Goal: Task Accomplishment & Management: Complete application form

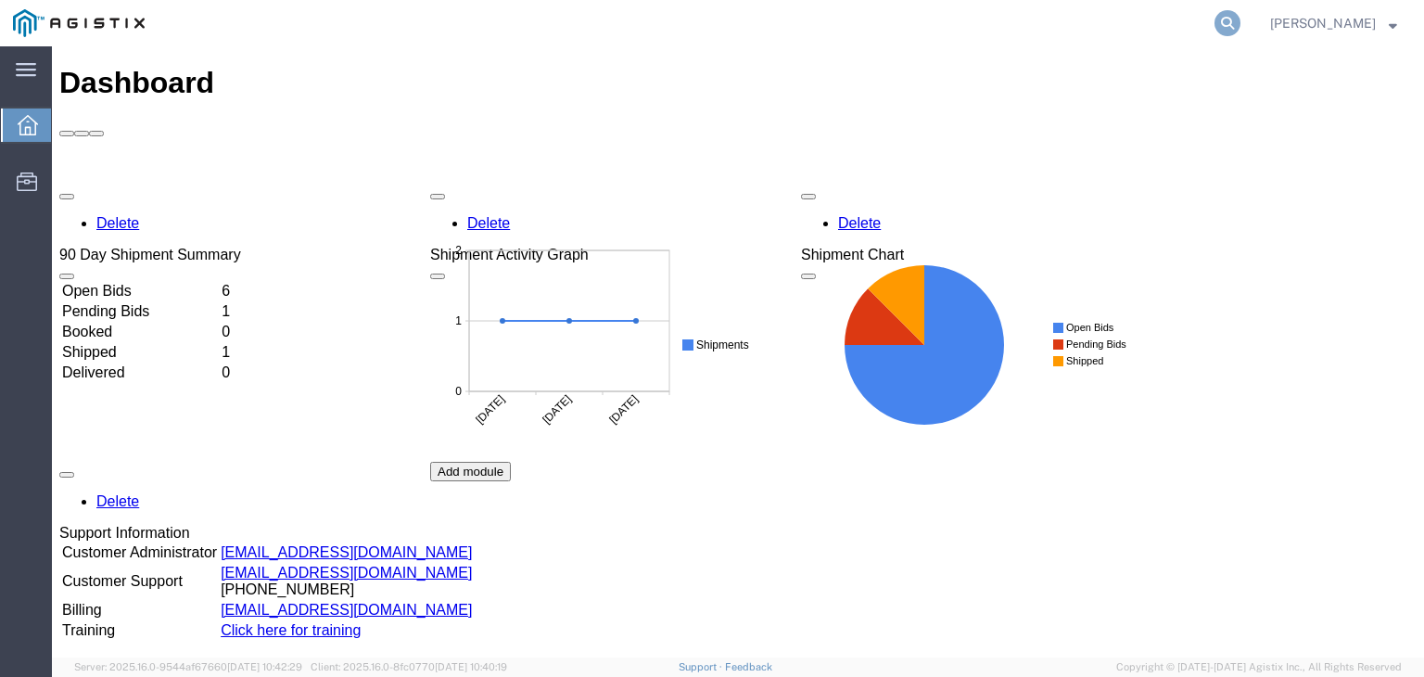
click at [1215, 21] on icon at bounding box center [1228, 23] width 26 height 26
paste input "56469172"
type input "56469172"
click at [1215, 26] on icon at bounding box center [1228, 23] width 26 height 26
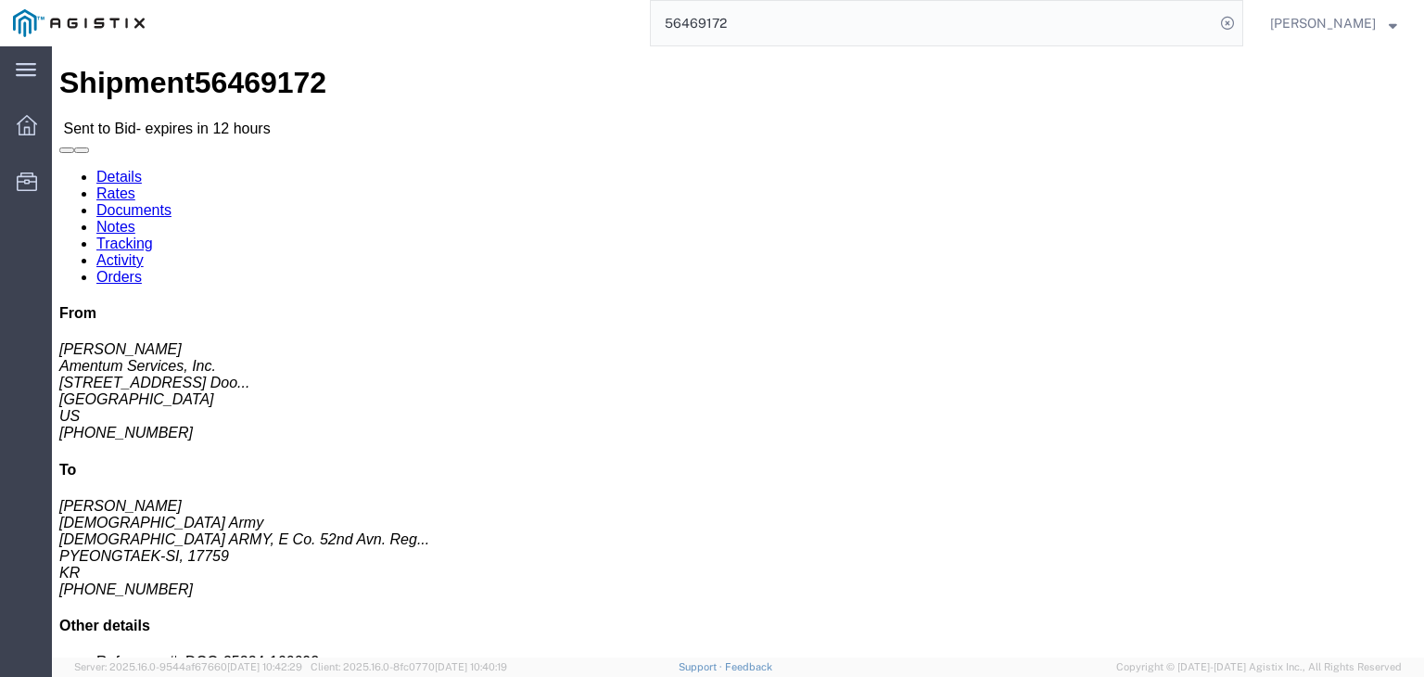
click link "Documents"
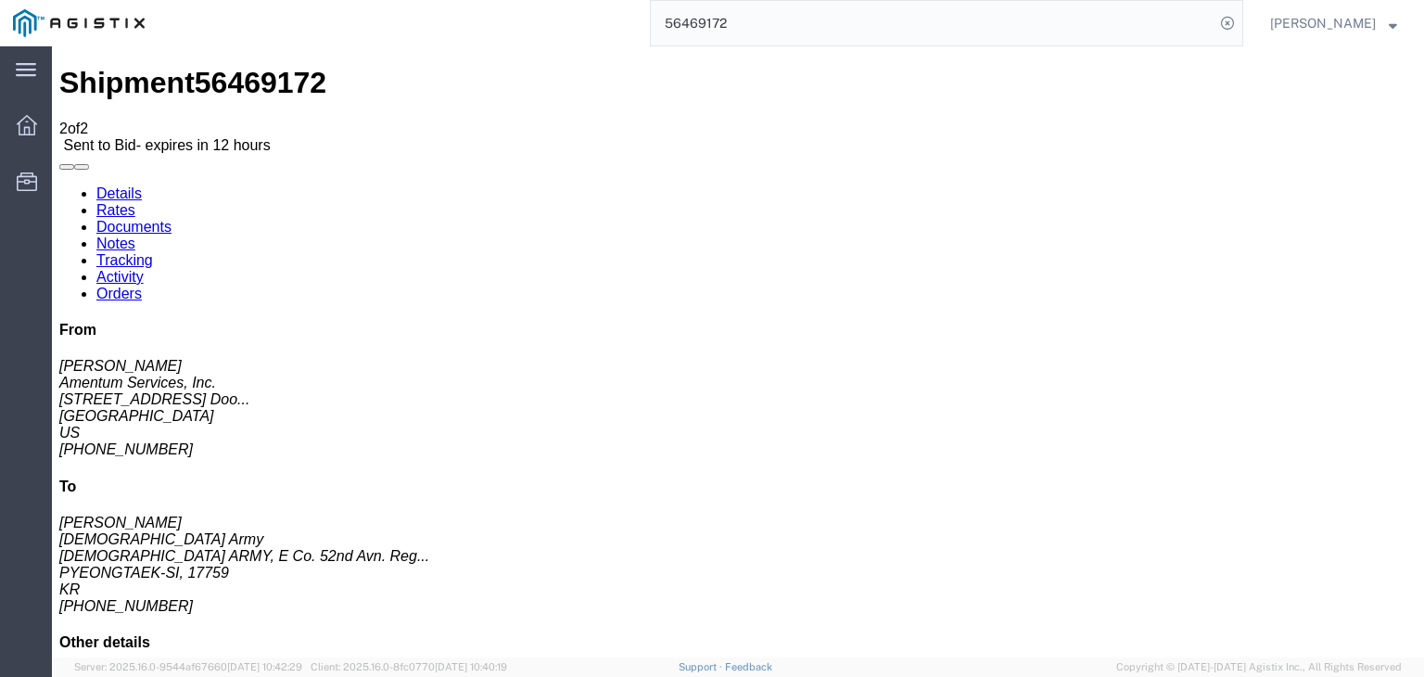
click at [135, 236] on link "Notes" at bounding box center [115, 244] width 39 height 16
click at [172, 219] on link "Documents" at bounding box center [133, 227] width 75 height 16
click at [135, 202] on link "Rates" at bounding box center [115, 210] width 39 height 16
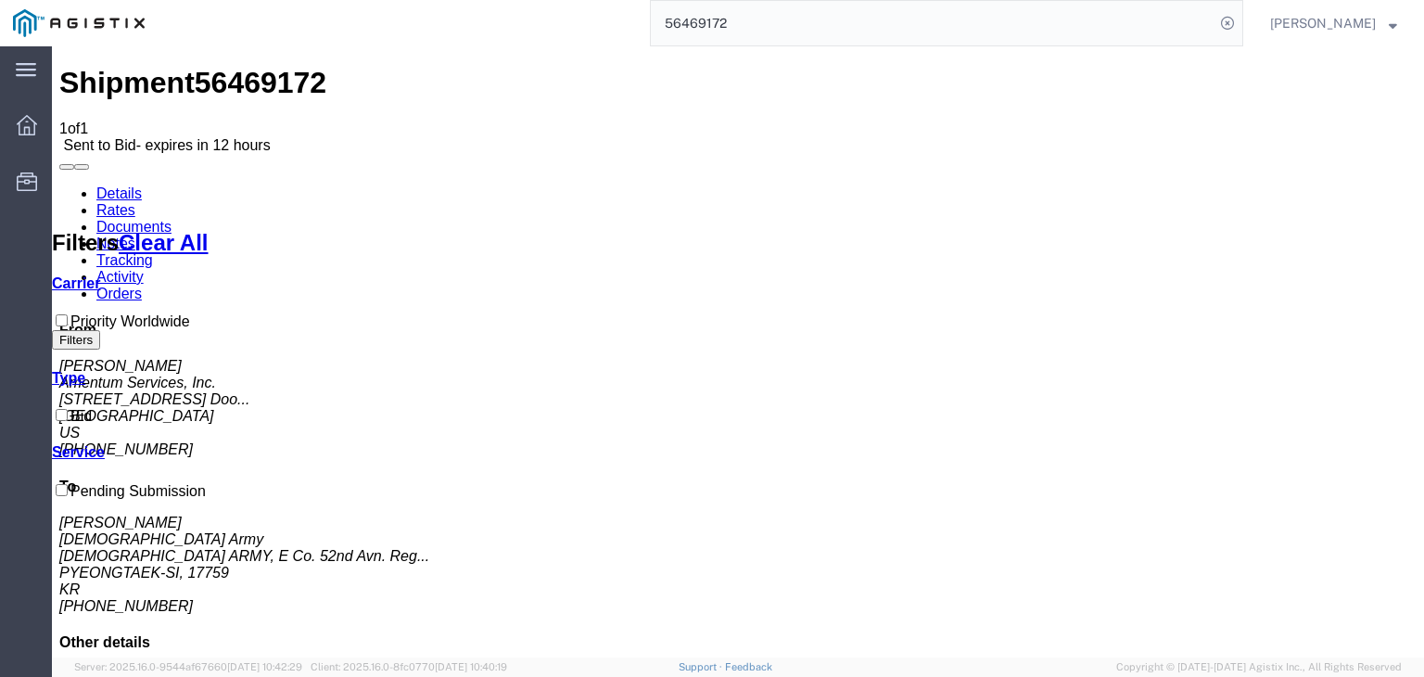
click at [153, 252] on link "Tracking" at bounding box center [124, 260] width 57 height 16
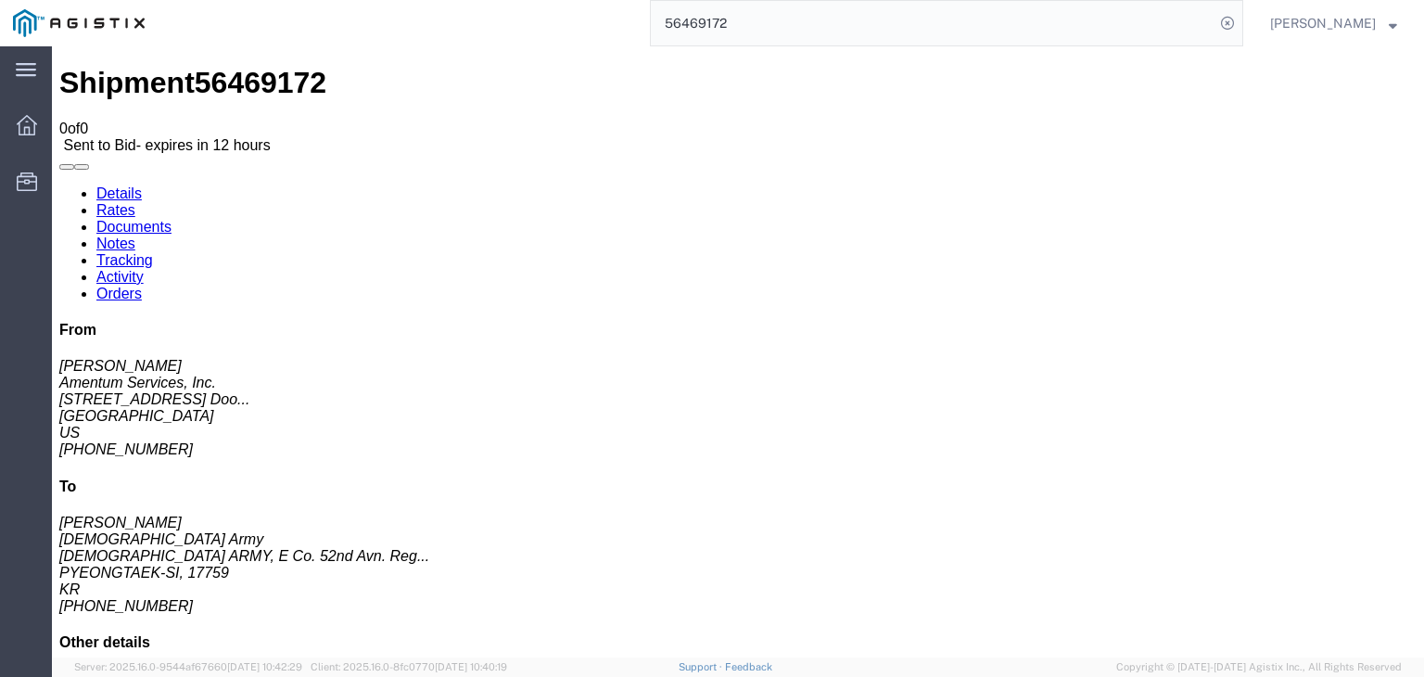
click at [144, 269] on link "Activity" at bounding box center [119, 277] width 47 height 16
click at [135, 236] on link "Notes" at bounding box center [115, 244] width 39 height 16
click at [136, 185] on link "Details" at bounding box center [118, 193] width 45 height 16
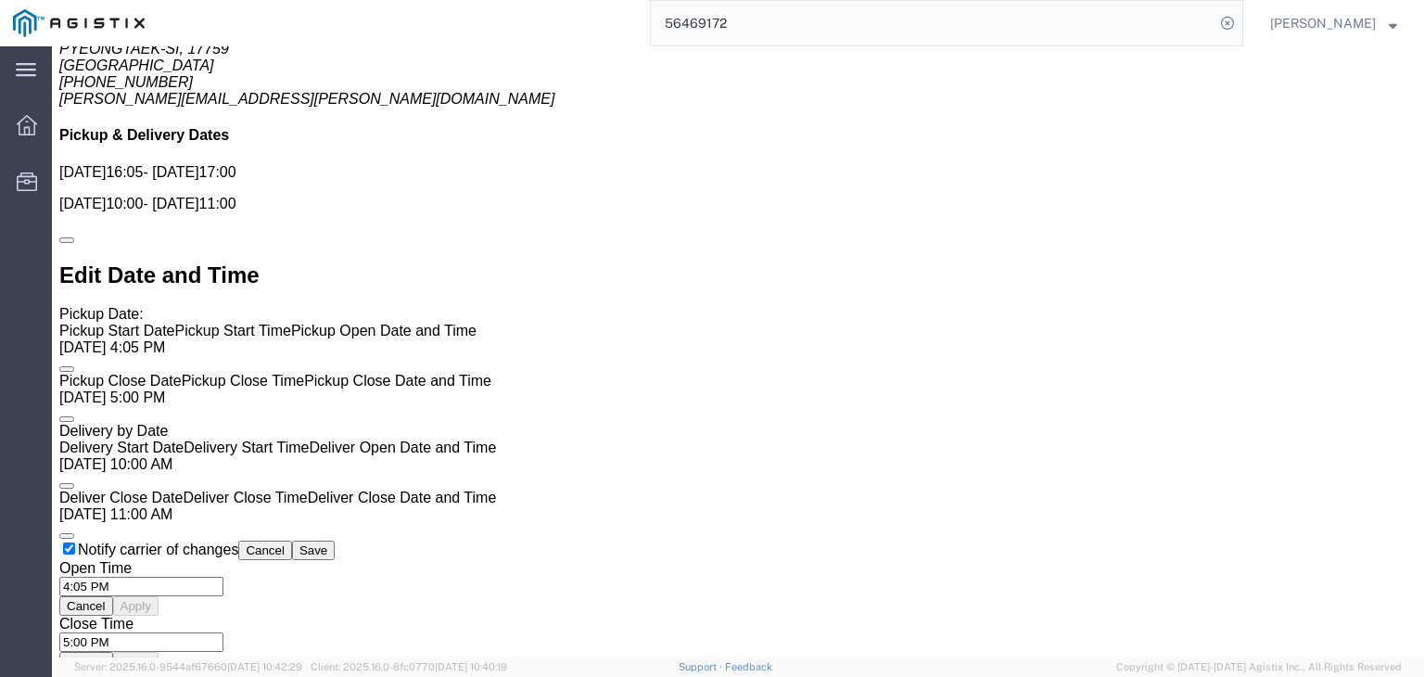
scroll to position [80, 0]
click span "56469172"
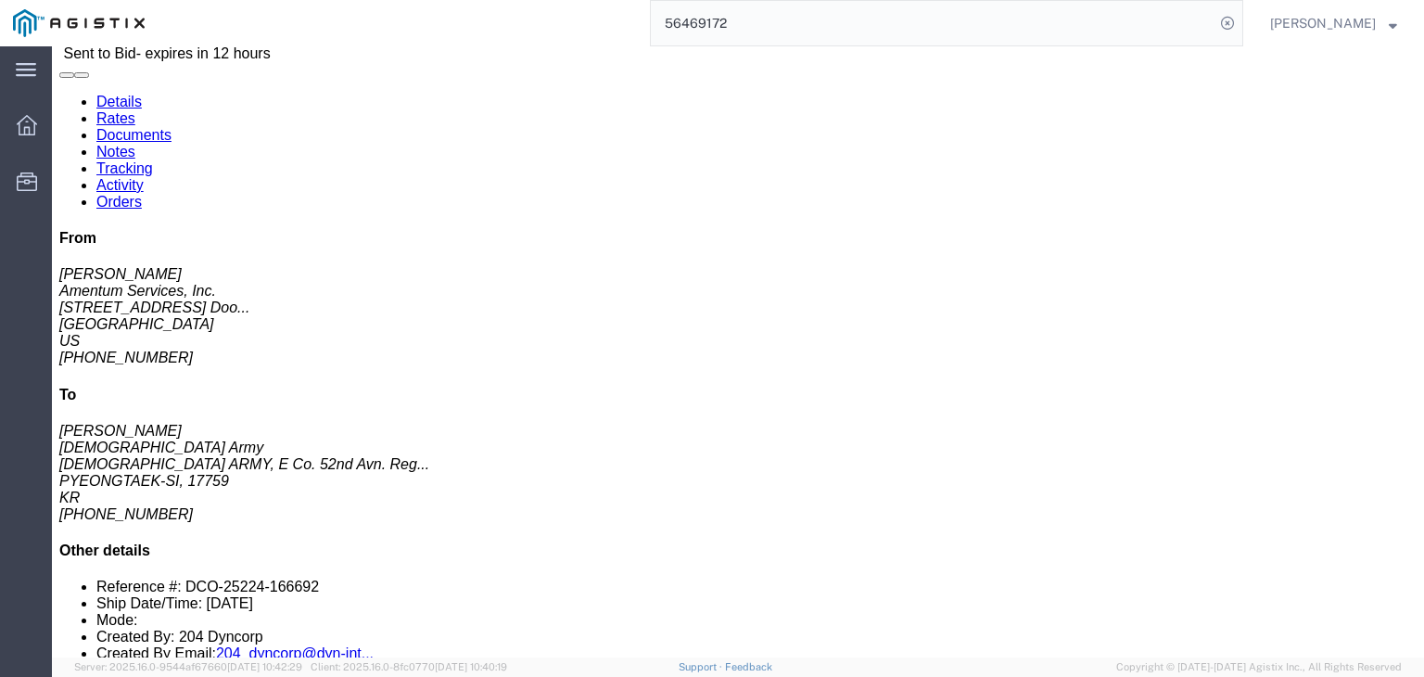
scroll to position [0, 0]
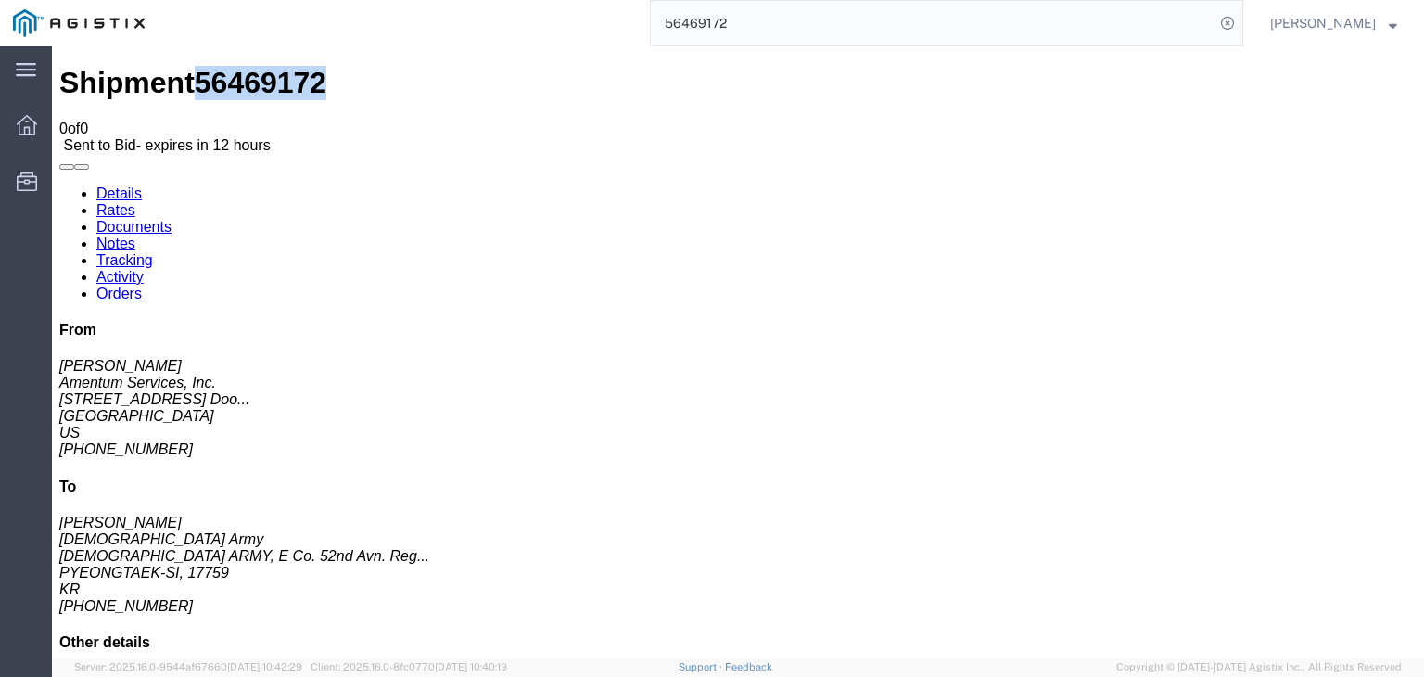
drag, startPoint x: 1366, startPoint y: 363, endPoint x: 1416, endPoint y: 44, distance: 322.9
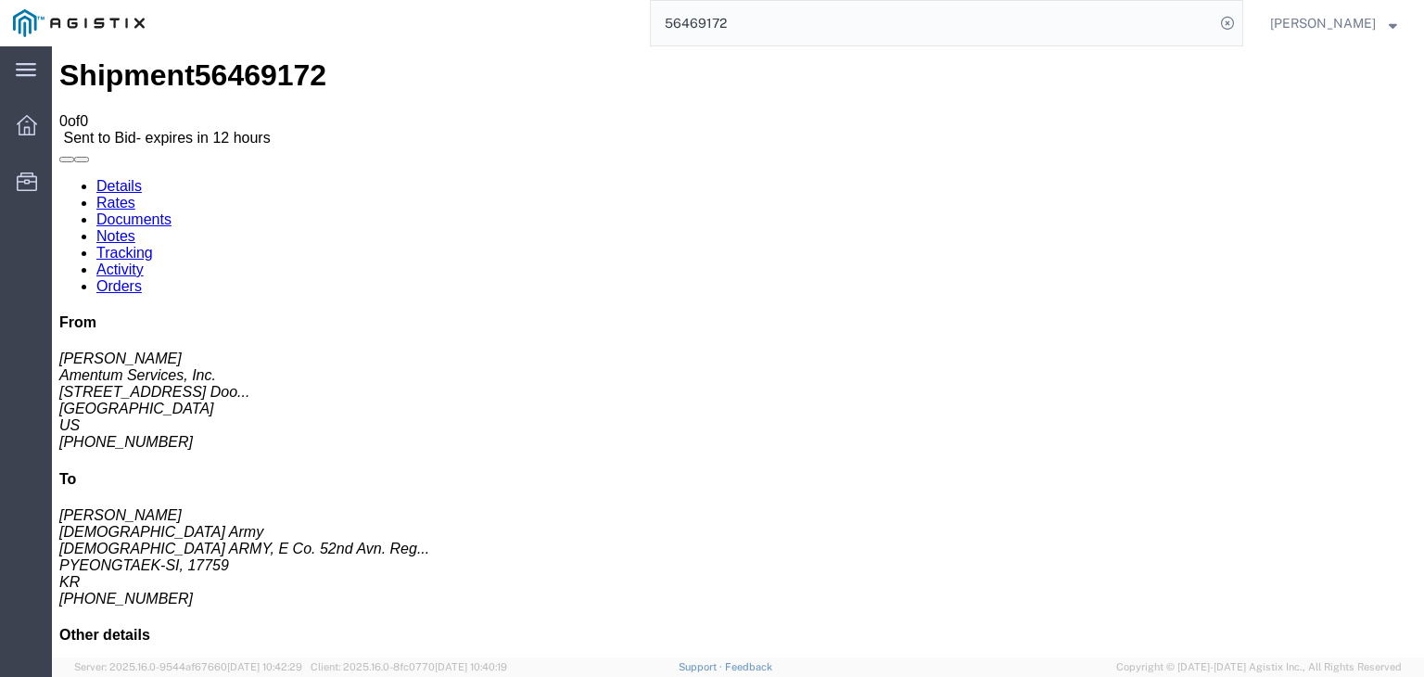
scroll to position [11, 0]
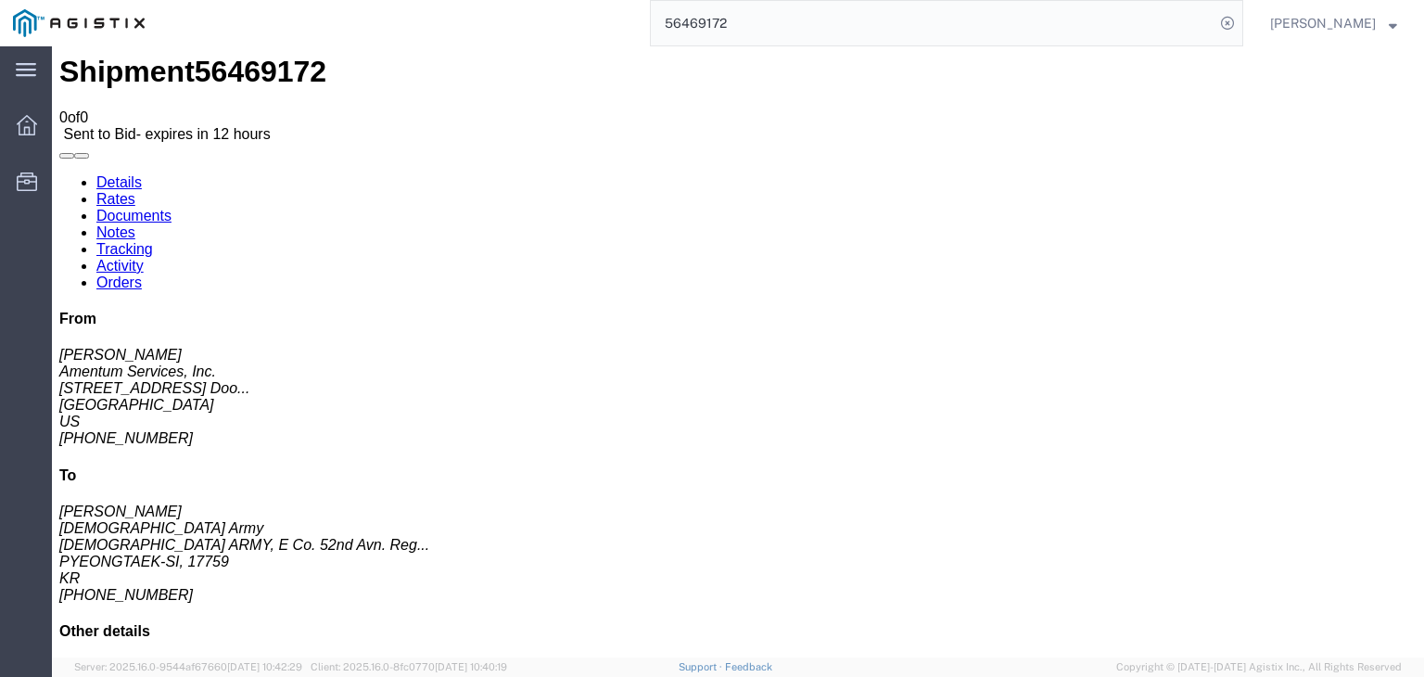
drag, startPoint x: 784, startPoint y: 592, endPoint x: 718, endPoint y: 579, distance: 67.1
click b "41,900.00 USD"
copy span "41,900.00"
click link "Notes"
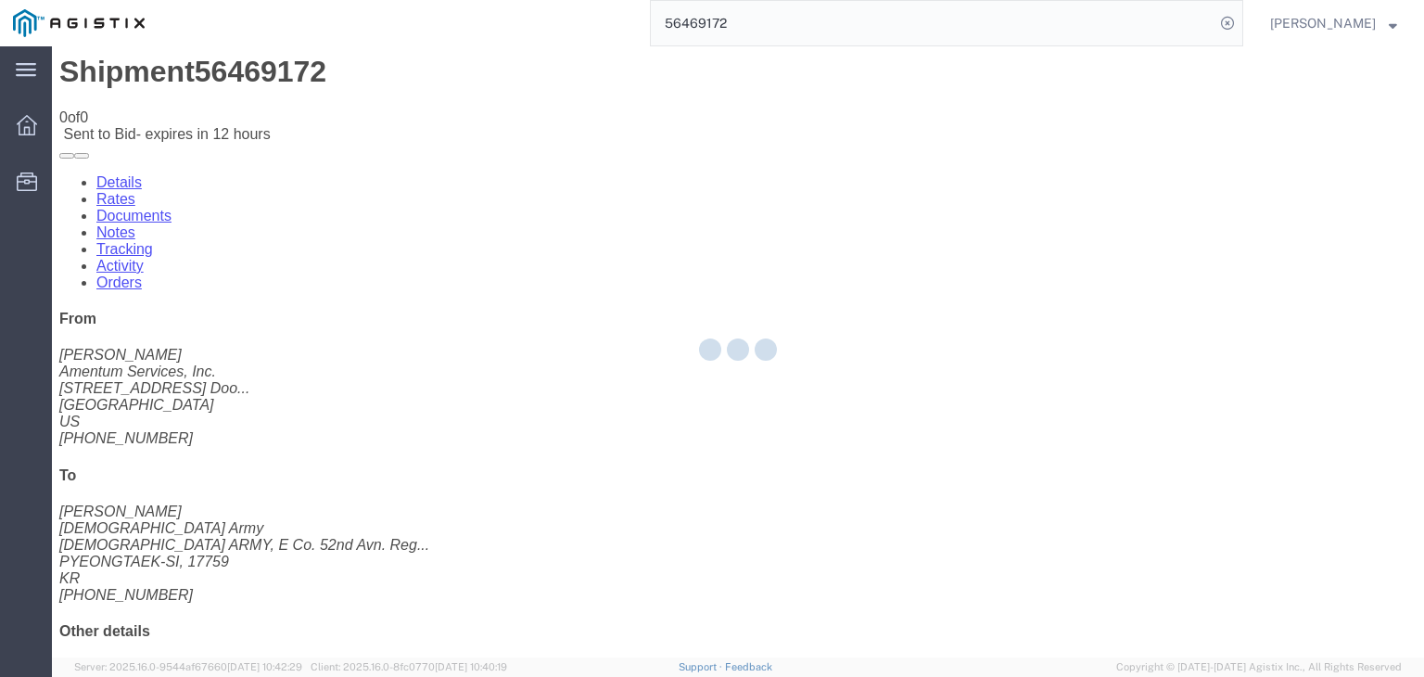
click at [287, 114] on div at bounding box center [738, 351] width 1372 height 611
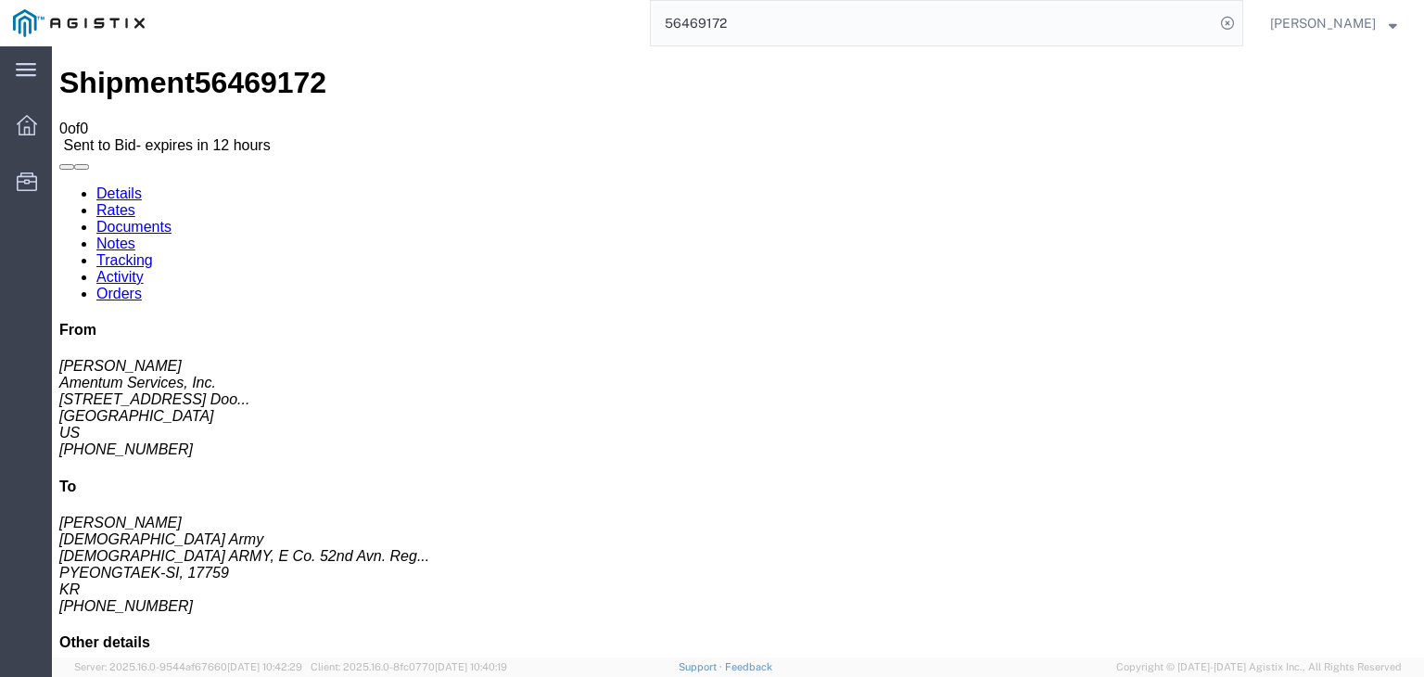
click at [172, 219] on link "Documents" at bounding box center [133, 227] width 75 height 16
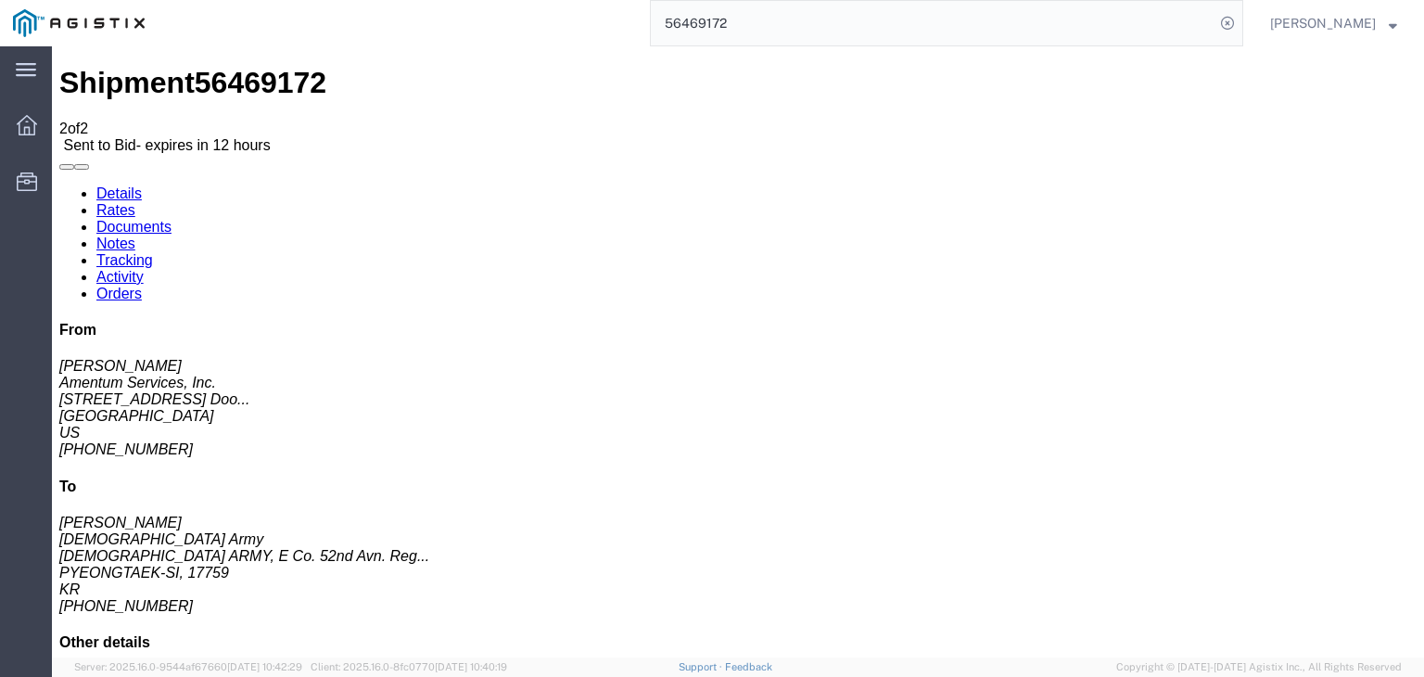
click at [141, 185] on link "Details" at bounding box center [118, 193] width 45 height 16
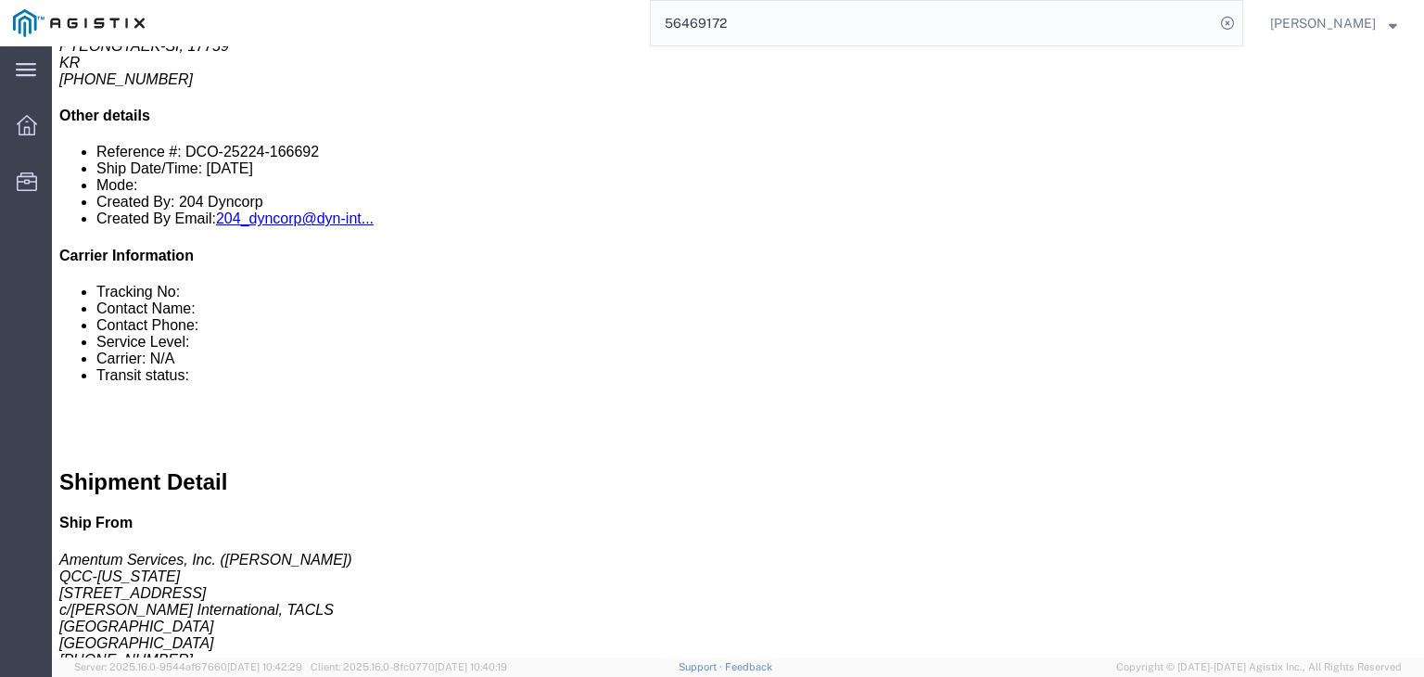
scroll to position [515, 0]
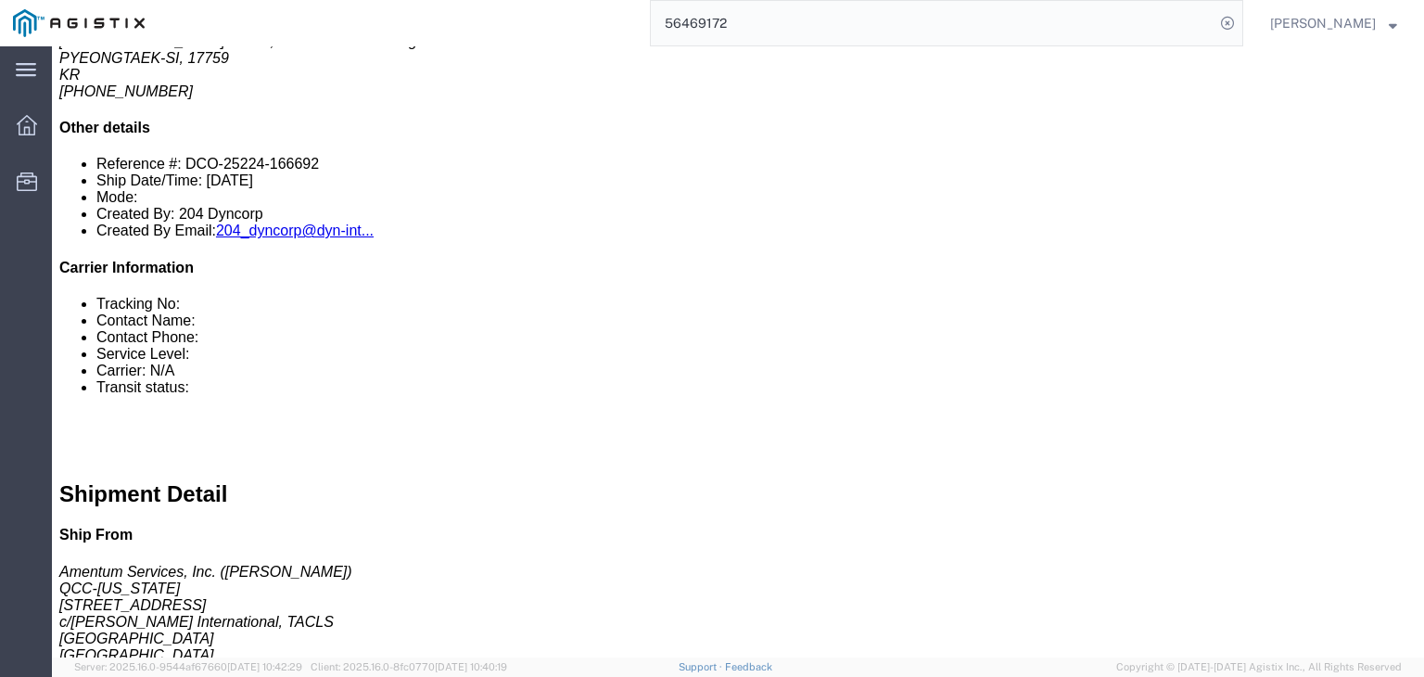
click div "1 Crate(s) Total weight: 8350.00 LBS Dimensions: L 140.00 x W 71.00 x H 66.00 I…"
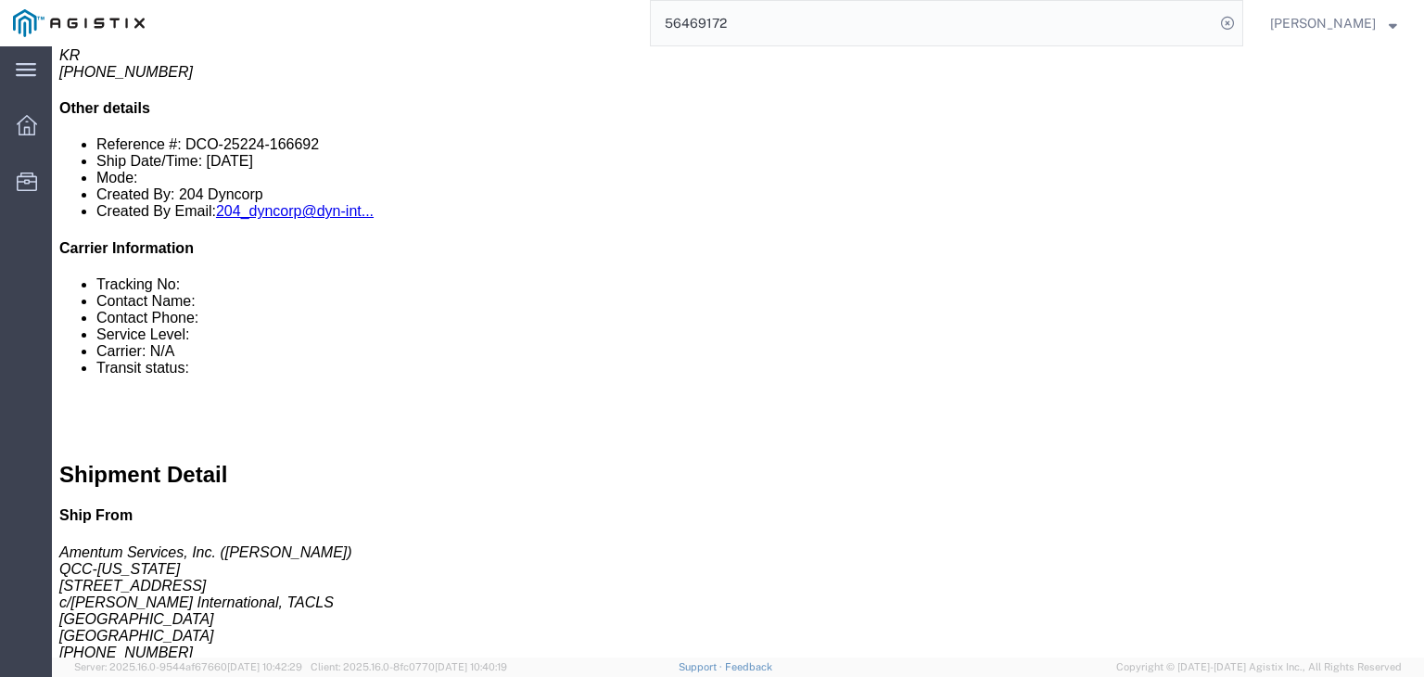
scroll to position [564, 0]
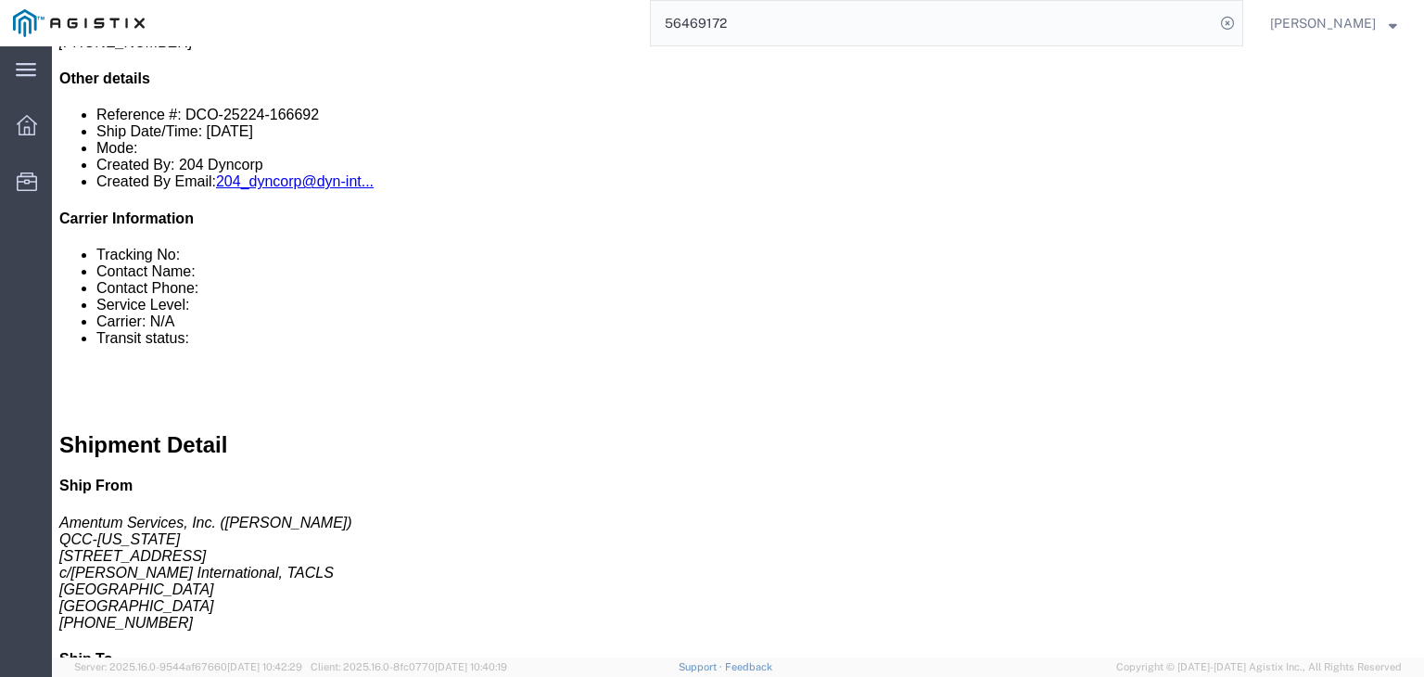
drag, startPoint x: 43, startPoint y: 222, endPoint x: 82, endPoint y: 270, distance: 62.0
click div "TRACTOR, TOW, RAMP, 5K, DIESEL, AT Pieces: 1.00 Each Total value: 41900.00 USD …"
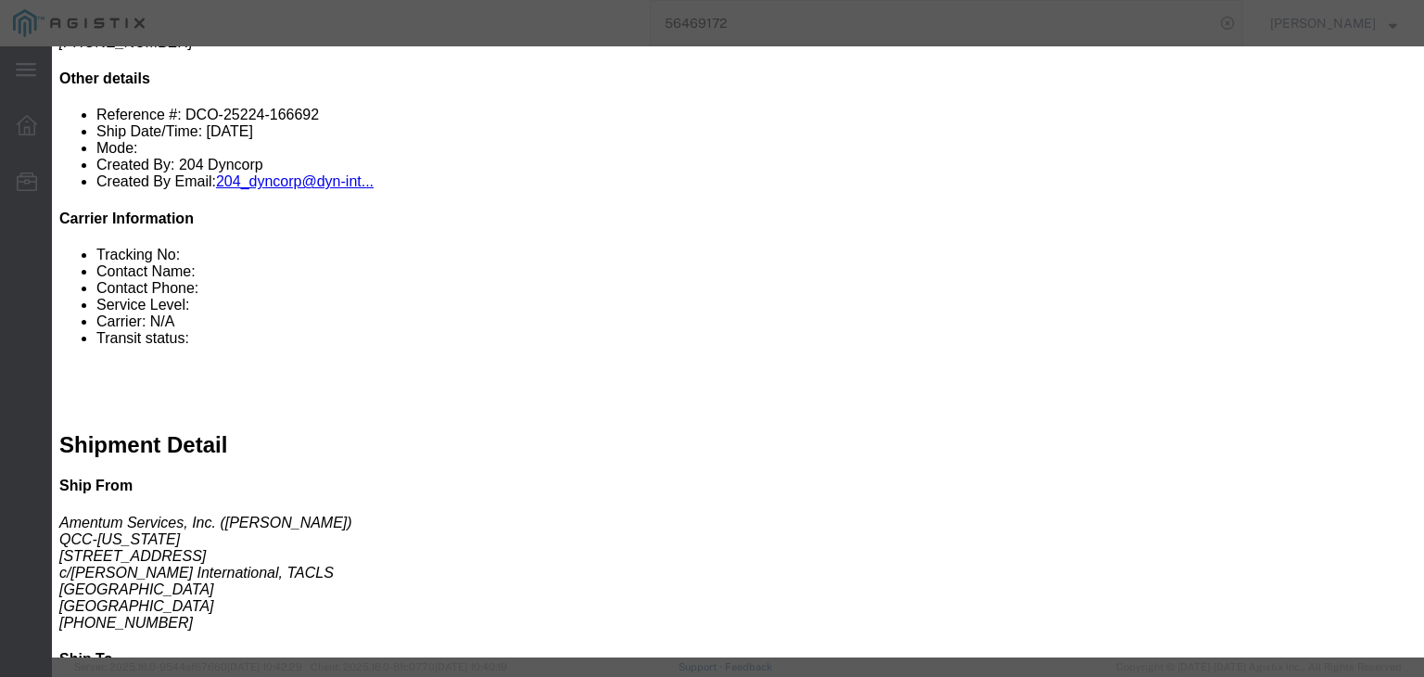
drag, startPoint x: 215, startPoint y: 140, endPoint x: 269, endPoint y: 120, distance: 57.5
click div "Product Name: TRACTOR, TOW, RAMP, 5K, DIESEL, AT Description: TRACTOR, TOW, RAM…"
copy b "TRACTOR, TOW, RAMP, 5K, DIESEL, AT"
click icon "button"
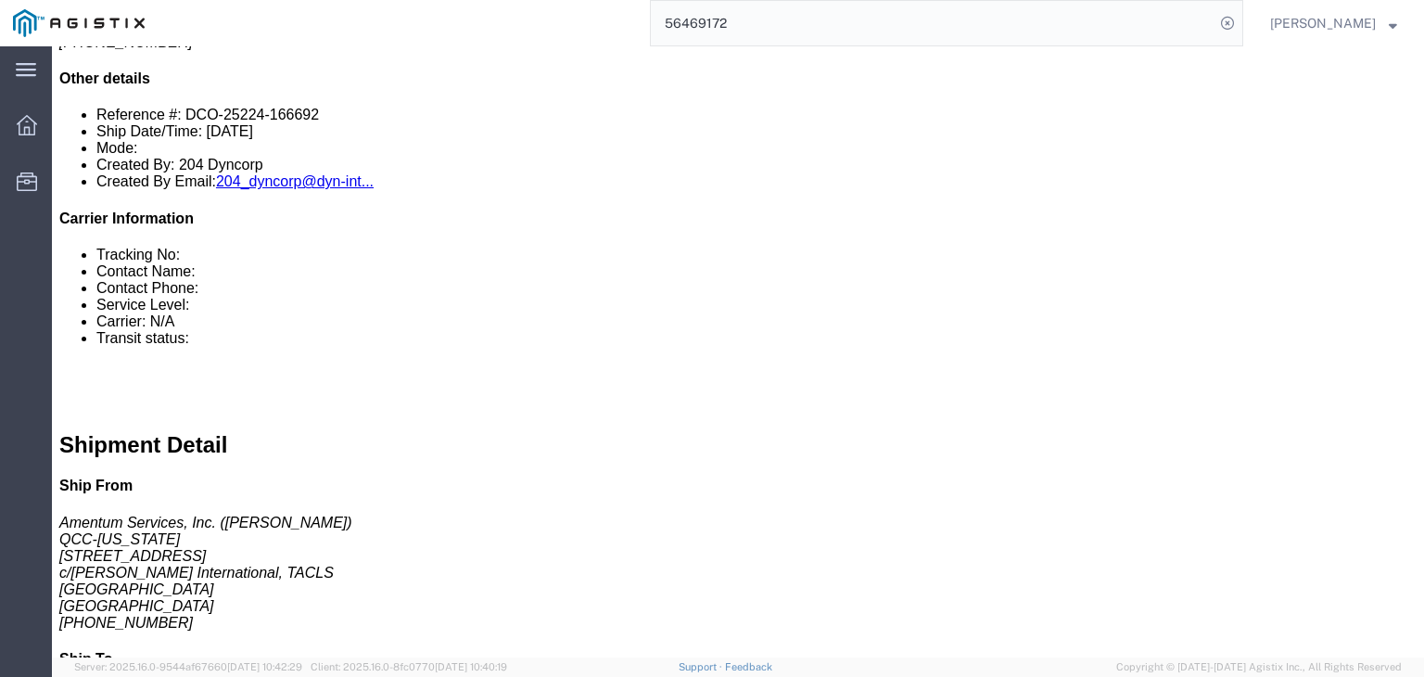
click h3 "TRACTOR, TOW, RAMP, 5K, DIESEL, AT"
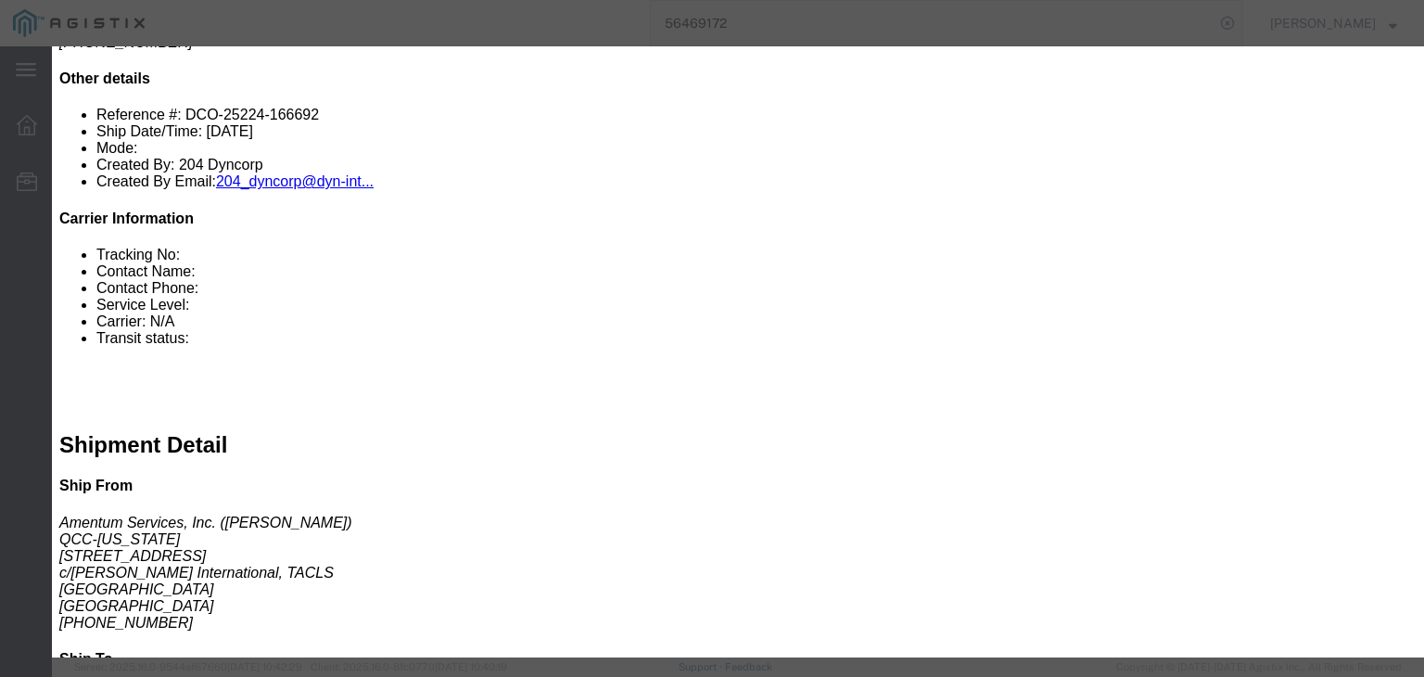
click icon "button"
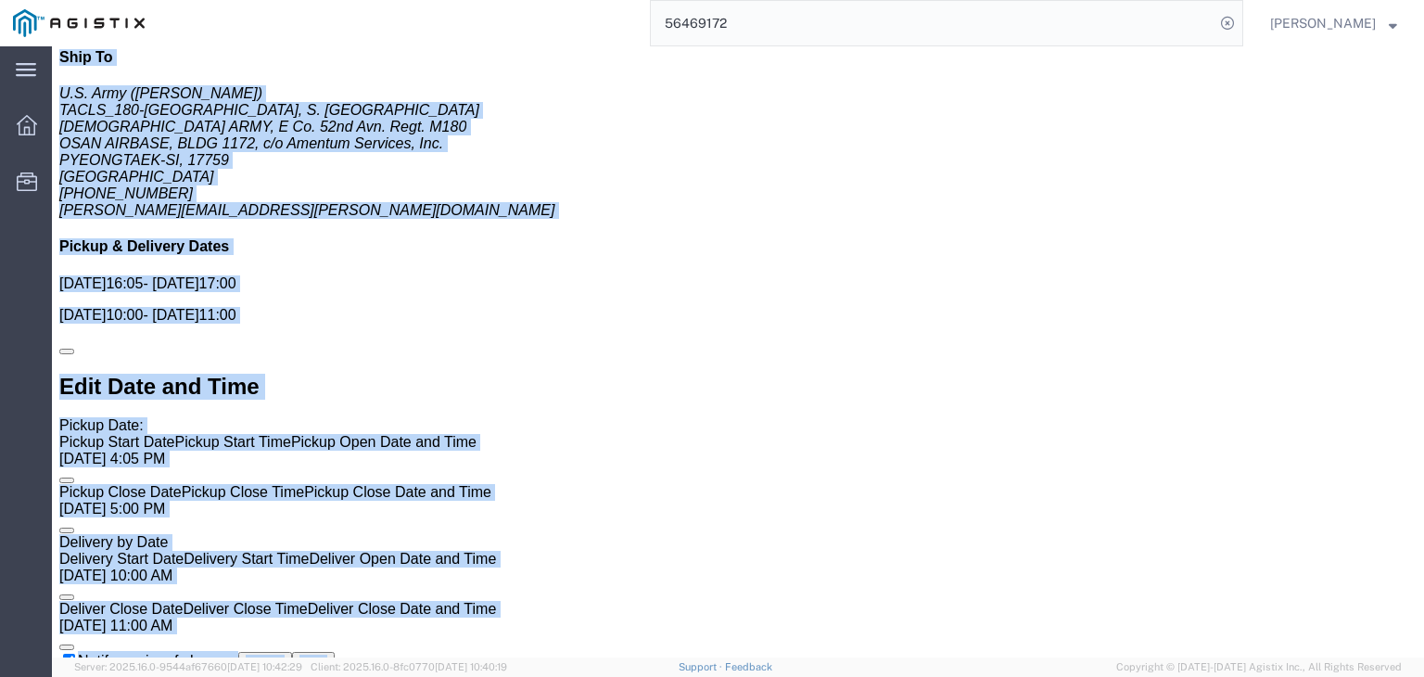
scroll to position [1129, 0]
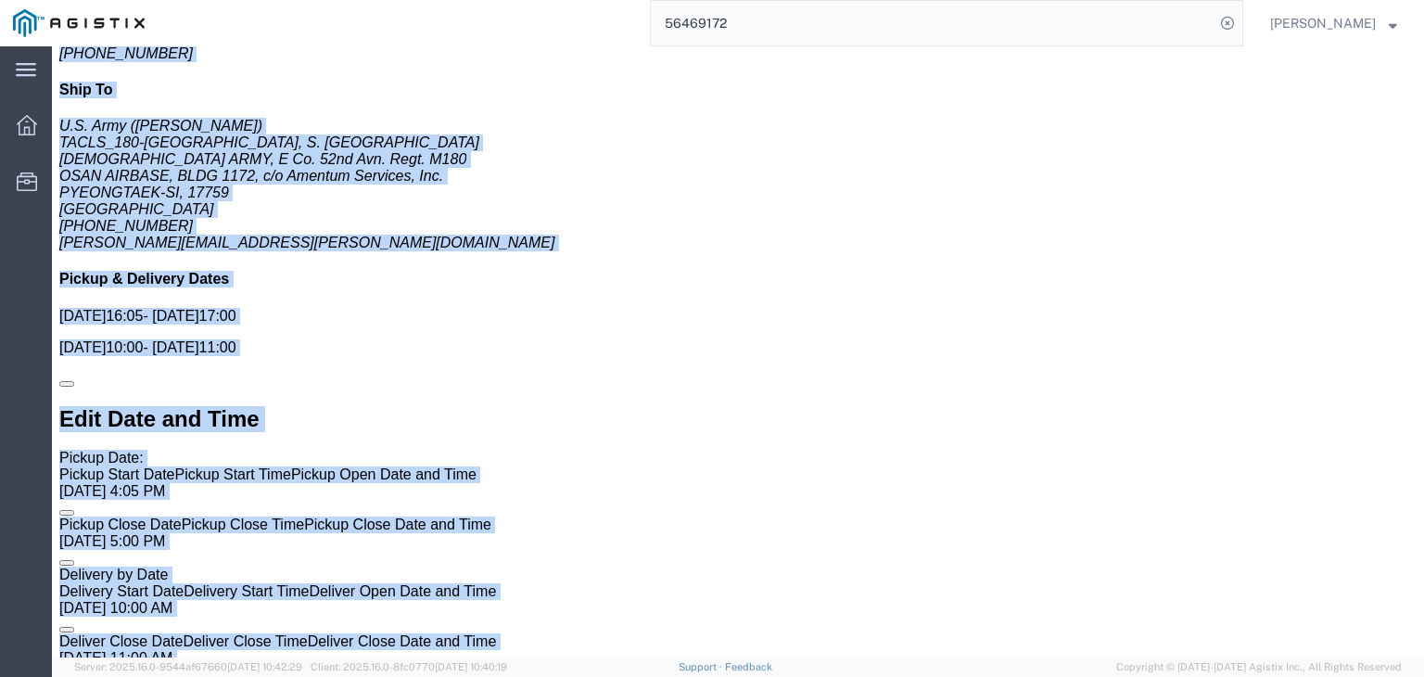
drag, startPoint x: 402, startPoint y: 313, endPoint x: 370, endPoint y: 6, distance: 308.6
click form "Shipment 56469172 2 of 2 Sent to Bid - expires in 12 hours Details Rates Docume…"
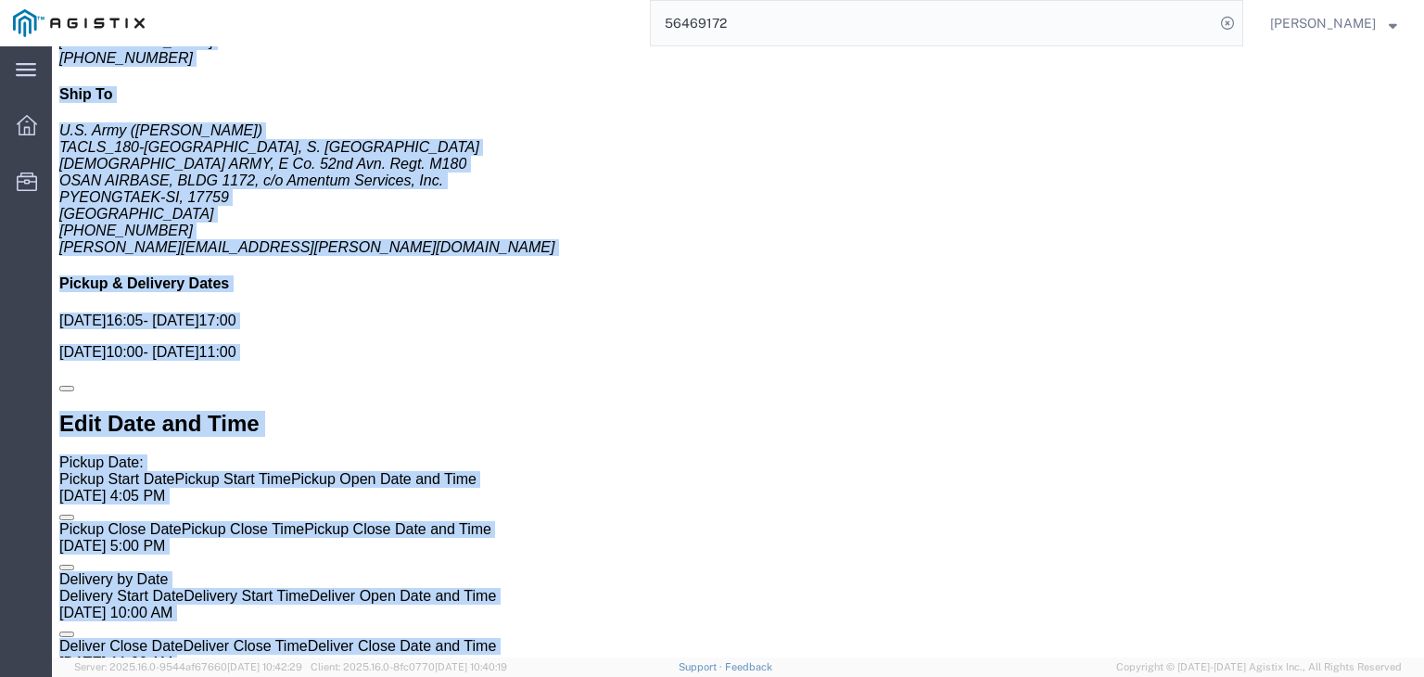
click div "Shipment 56469172 2 of 2 Sent to Bid - expires in 12 hours Details Rates Docume…"
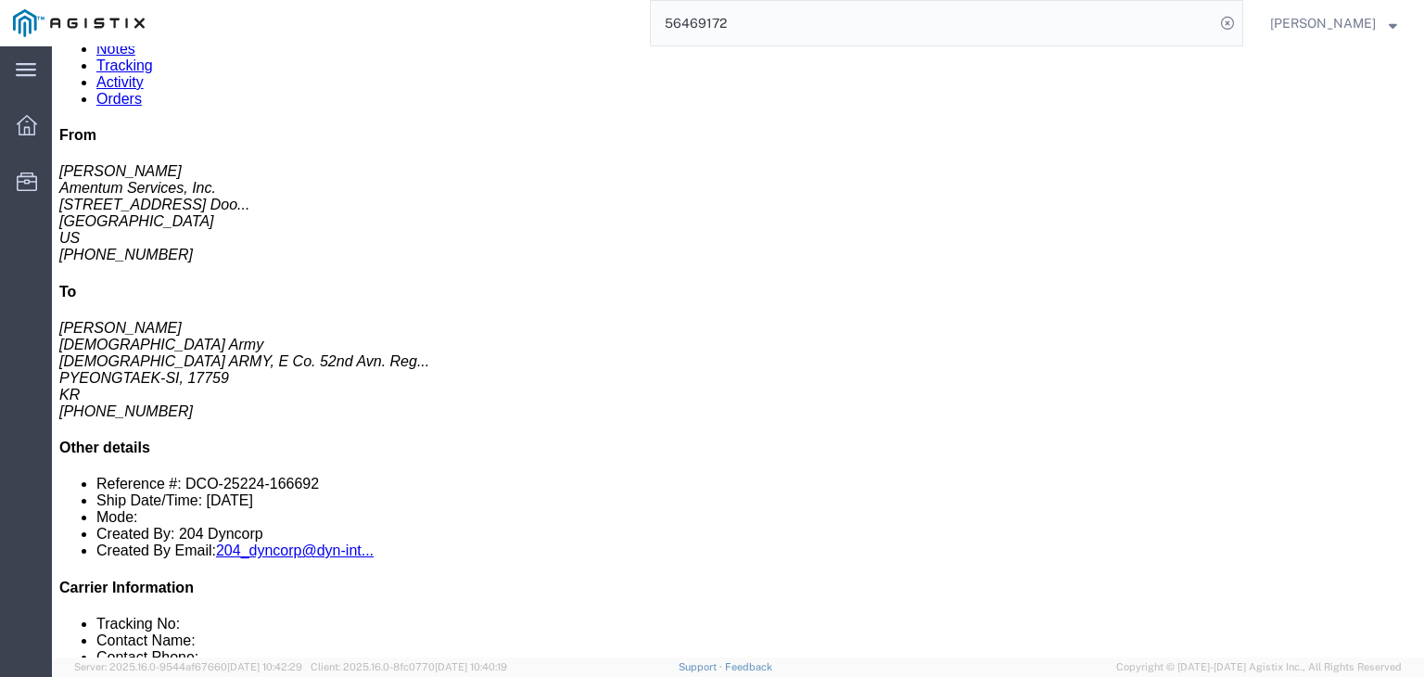
scroll to position [0, 0]
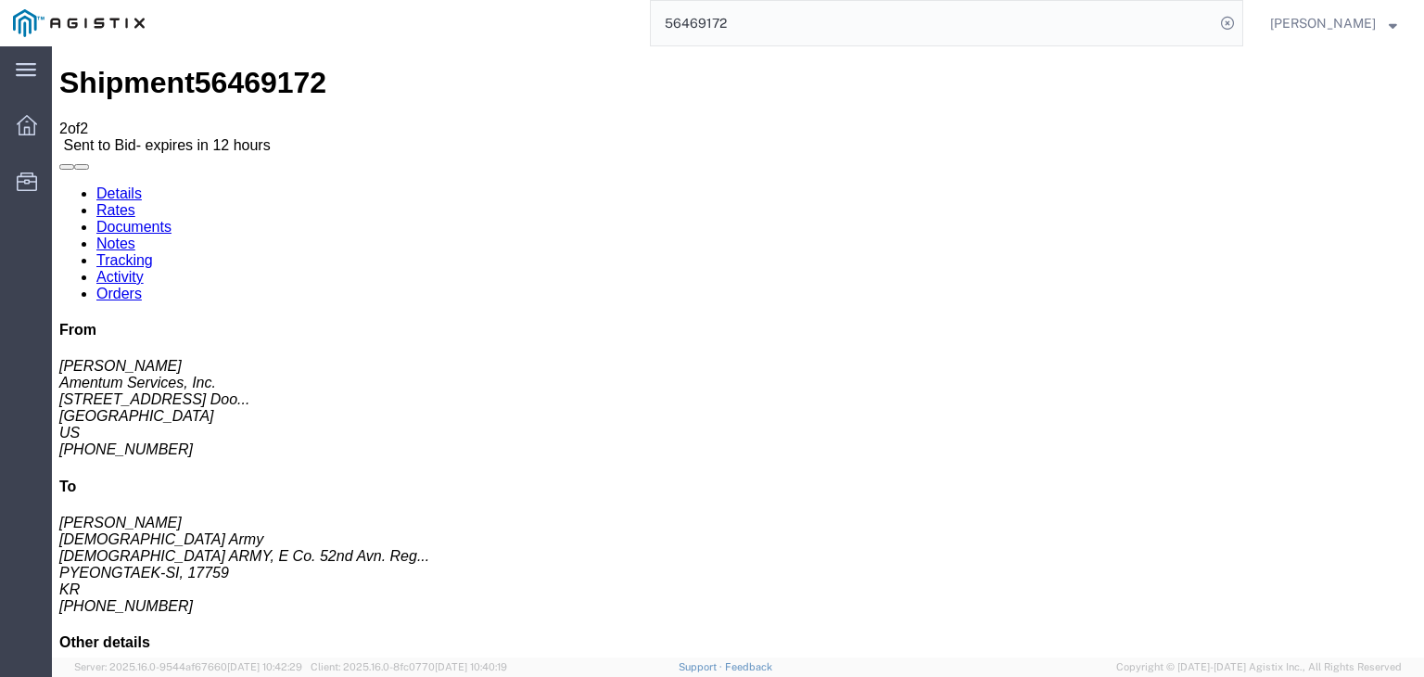
drag, startPoint x: 114, startPoint y: 253, endPoint x: 15, endPoint y: 211, distance: 108.0
click div "Ship From Amentum Services, Inc. ([PERSON_NAME]) QCC-[US_STATE] [STREET_ADDRESS…"
copy address "[STREET_ADDRESS][PERSON_NAME]"
click address "Amentum Services, Inc. ([PERSON_NAME]) QCC-[US_STATE] [STREET_ADDRESS][PERSON_N…"
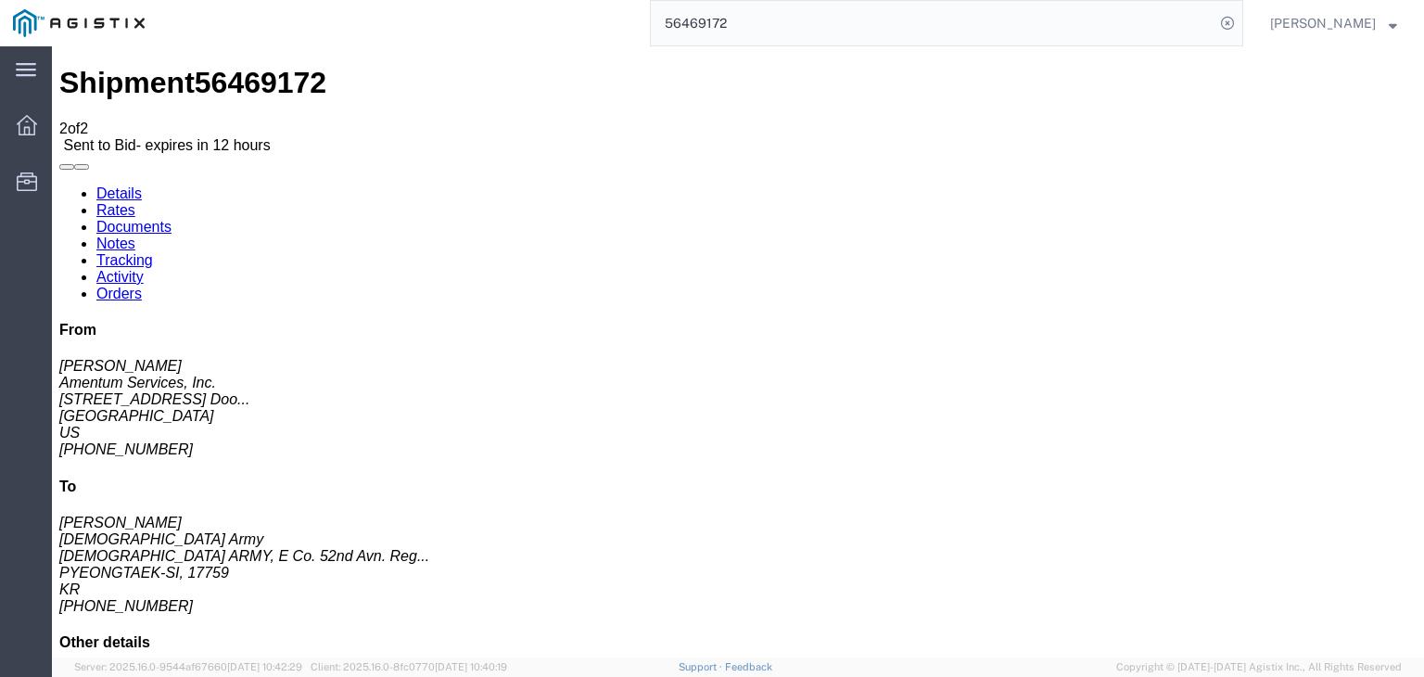
click link "Notes"
click at [172, 219] on link "Documents" at bounding box center [133, 227] width 75 height 16
click at [135, 185] on link "Details" at bounding box center [118, 193] width 45 height 16
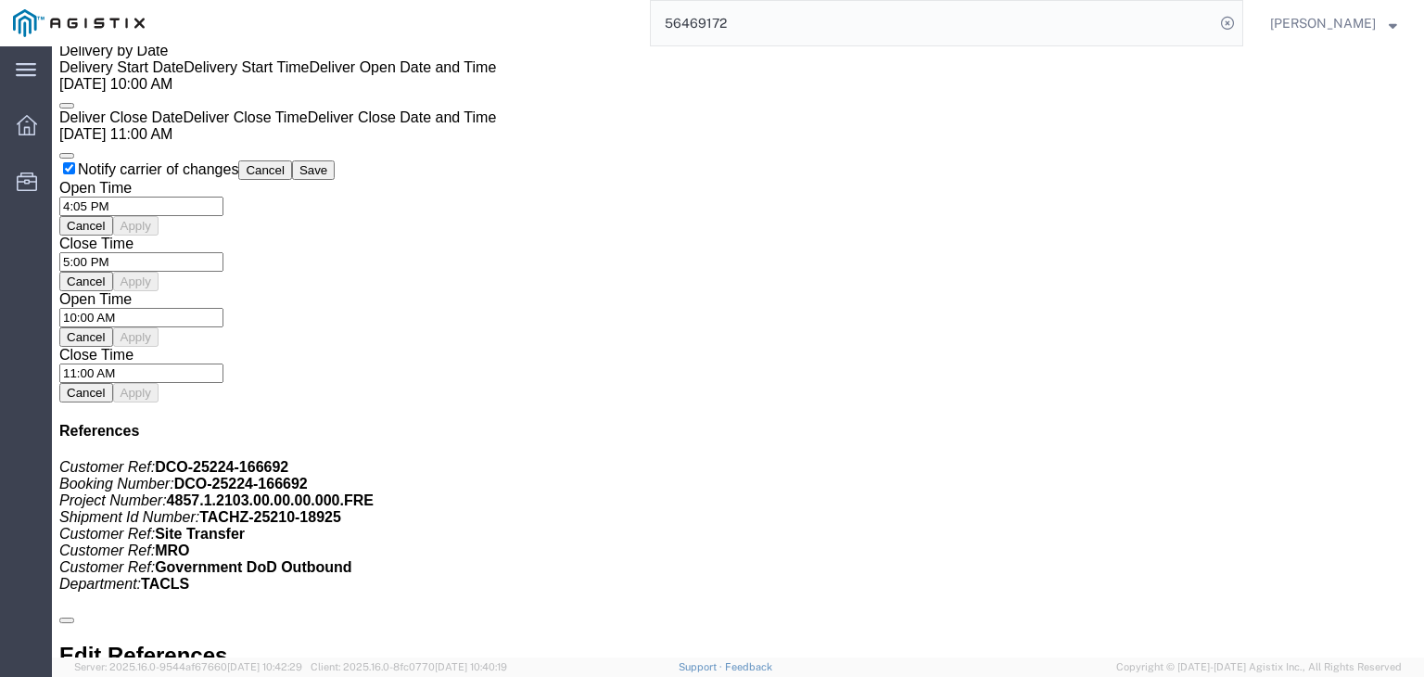
scroll to position [1758, 0]
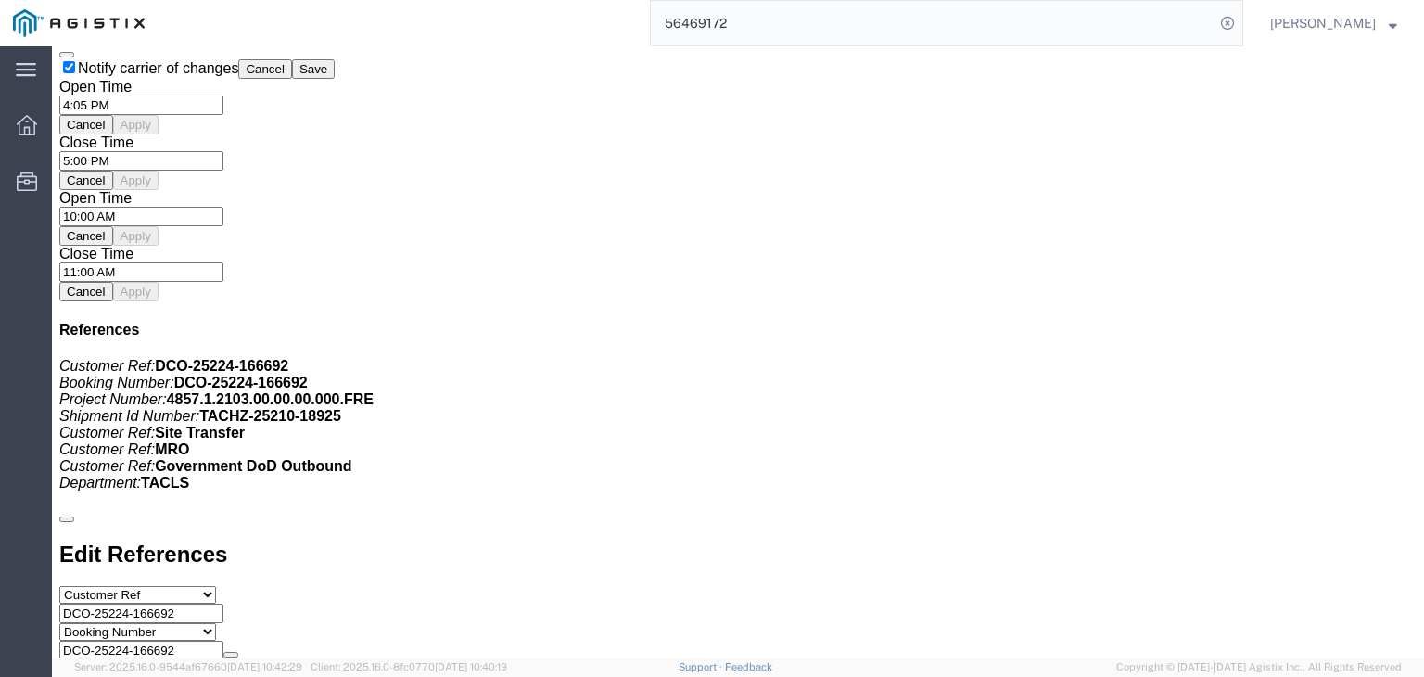
click link "Enter / Modify Bid"
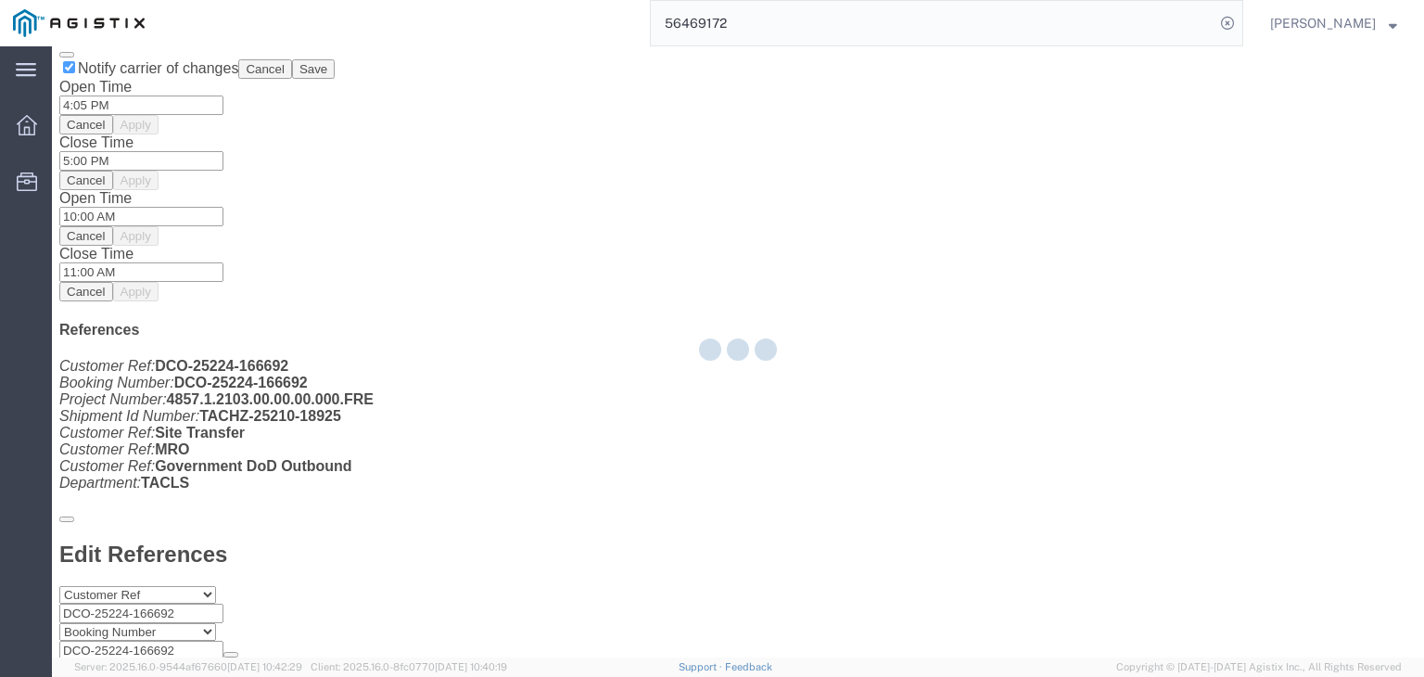
select select "14439"
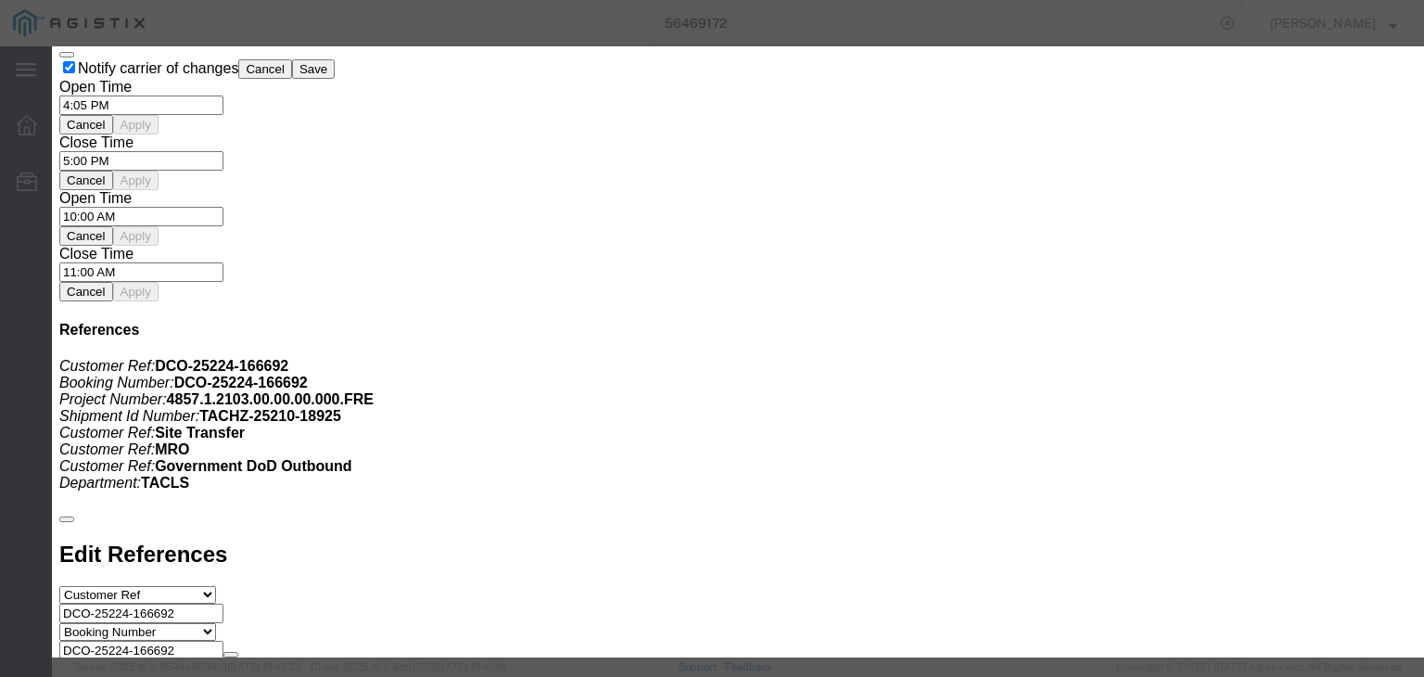
click select "Select 2 Day Air LTL Standard 3 - 5 Day Less than Truckload Ocean TL Standard 3…"
select select "35808"
click select "Select 2 Day Air LTL Standard 3 - 5 Day Less than Truckload Ocean TL Standard 3…"
click input "text"
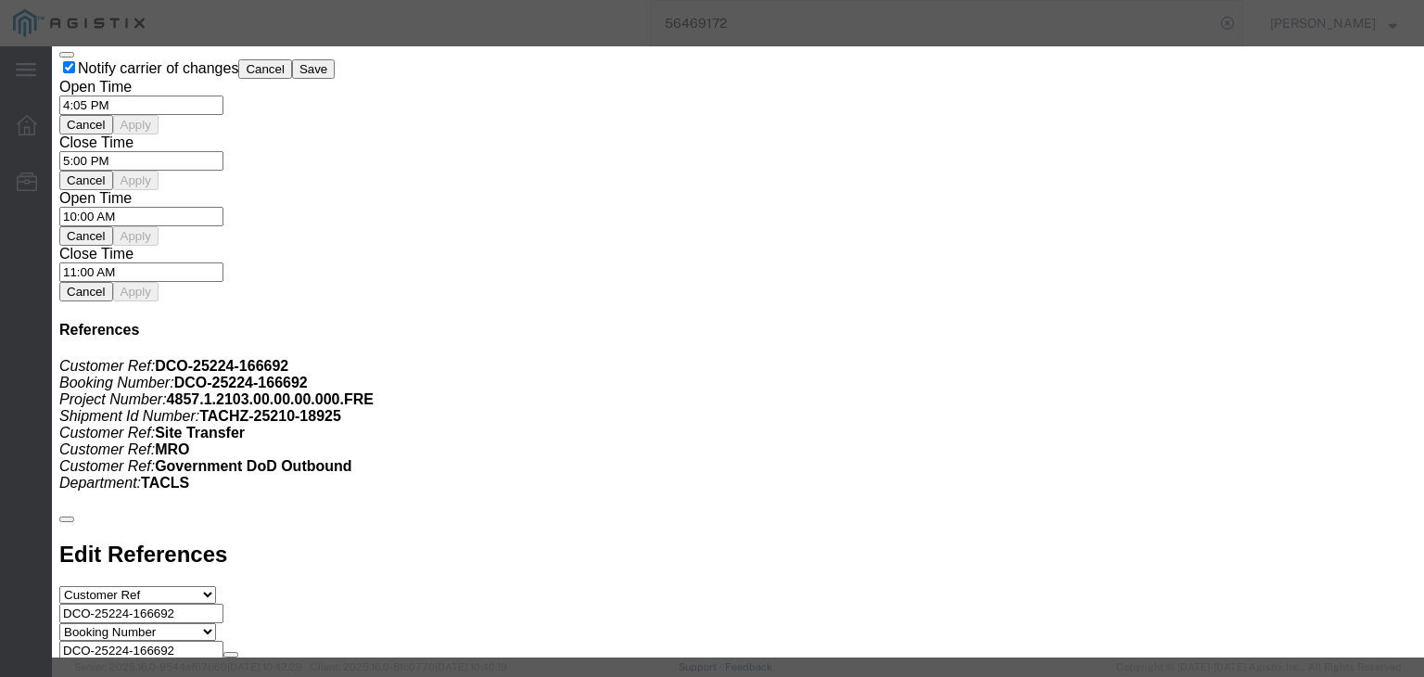
type input "221170"
click select "Select Air Less than Truckload Multi-Leg Ocean Freight Rail Small Parcel Truckl…"
select select "AIR"
click select "Select Air Less than Truckload Multi-Leg Ocean Freight Rail Small Parcel Truckl…"
click input "number"
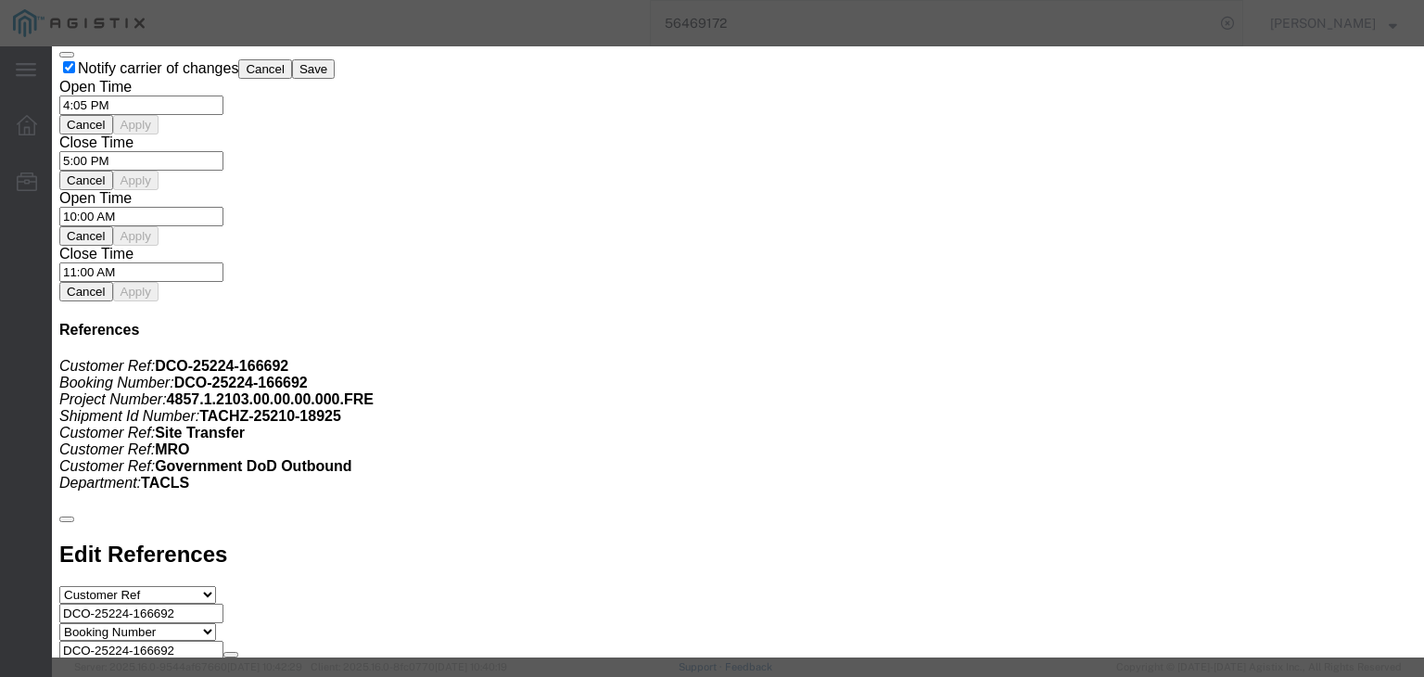
type input "8"
click select "Select 2 Day Service 3 Axle Winch Truck 3 to 5 Day Service 96L Domestic Flat Ra…"
select select "3_TO_5_DAY"
click select "Select 2 Day Service 3 Axle Winch Truck 3 to 5 Day Service 96L Domestic Flat Ra…"
click input "number"
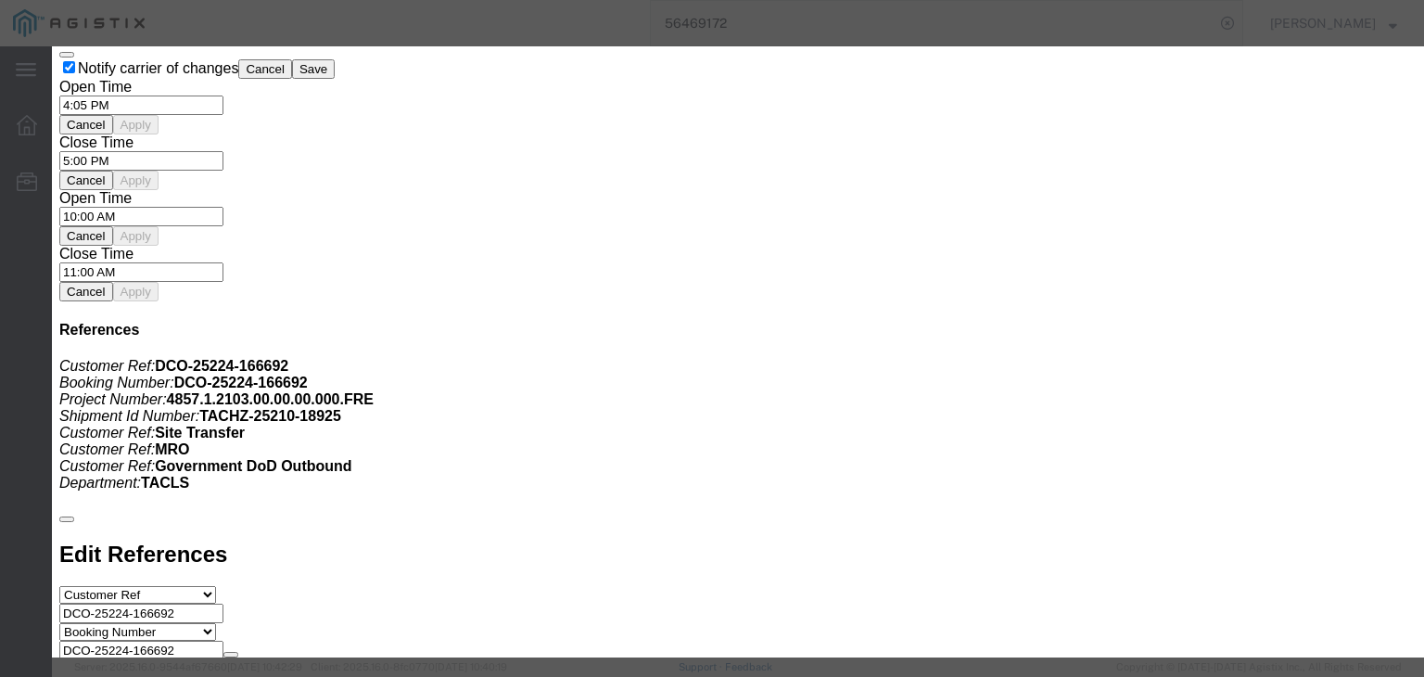
paste input "17217.08"
type input "17217.07"
click input "number"
type input "0.01"
click input "text"
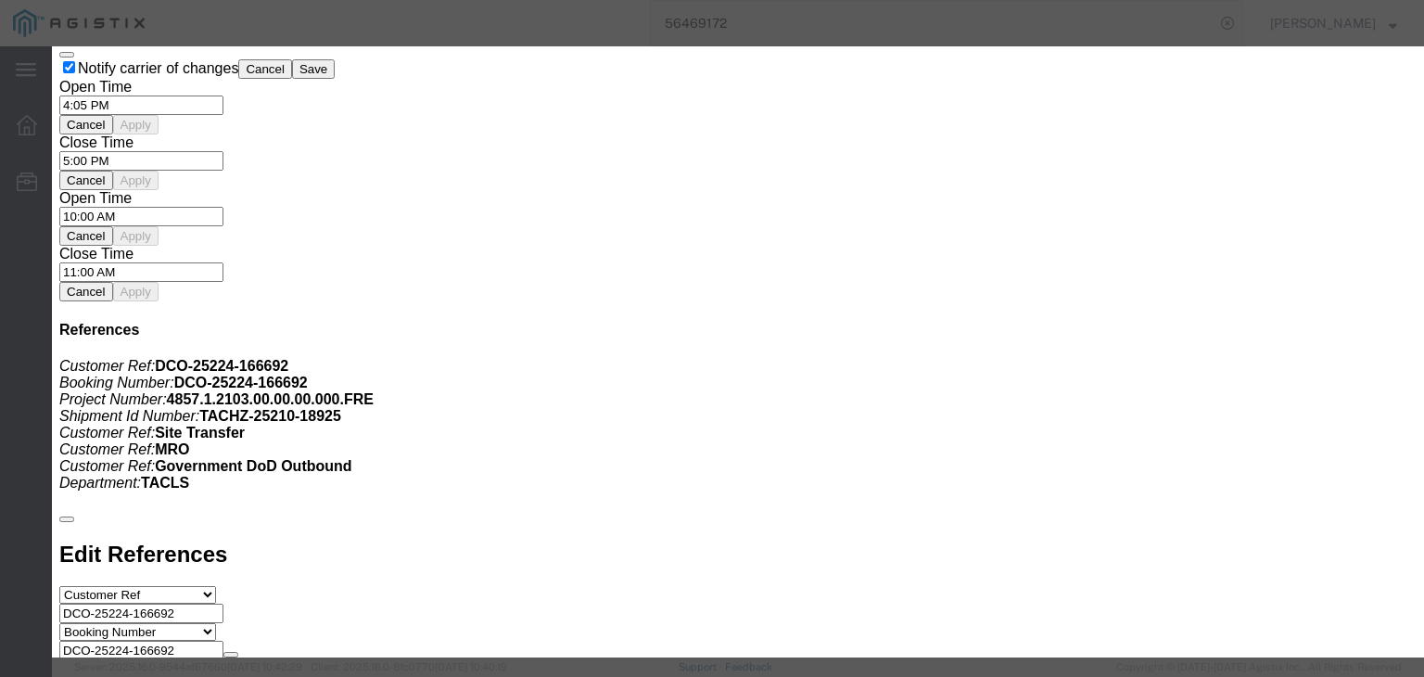
type input "DFW"
type input "ICN"
click textarea
paste textarea "Air Freight Charges ***Door to Door*** ***Subject to space availability at the …"
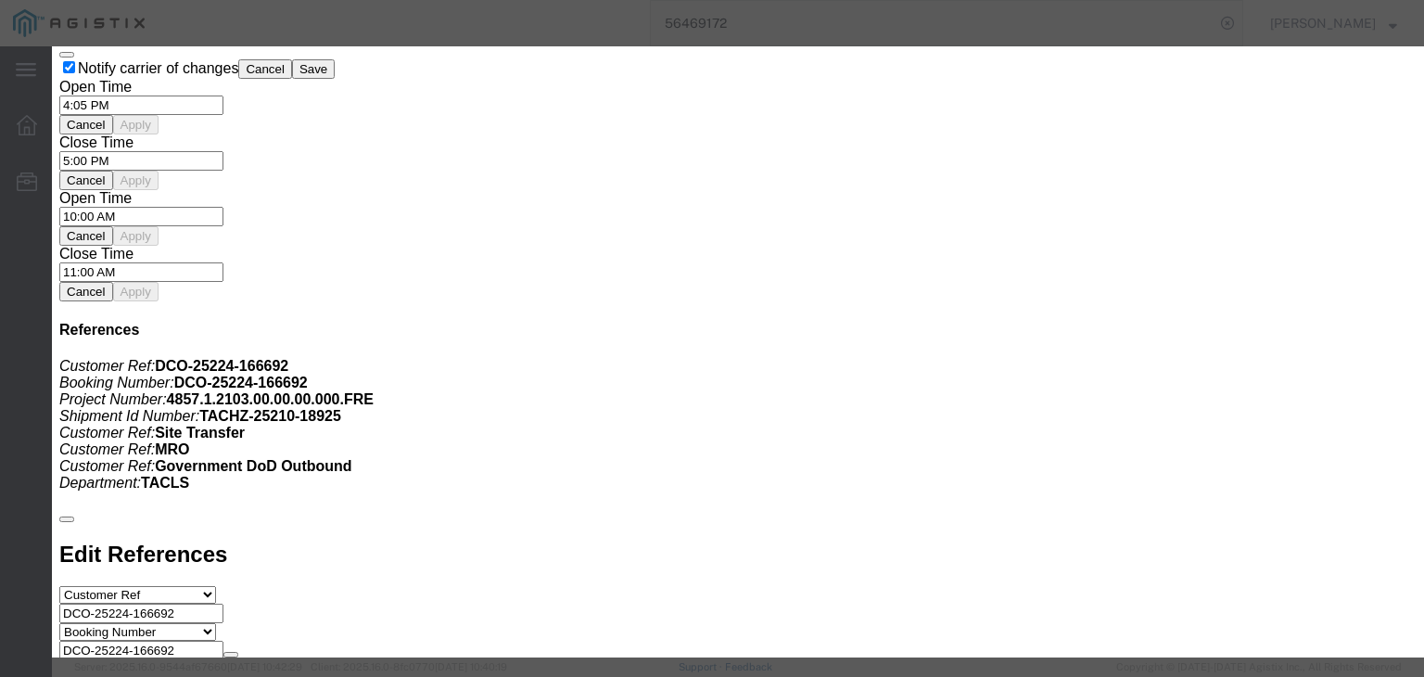
click textarea "Air Freight Charges ***Door to Door*** ***Subject to space availability at the …"
drag, startPoint x: 1202, startPoint y: 270, endPoint x: 1085, endPoint y: 32, distance: 264.6
type textarea "Airline will require pics to confirm loadability and cargo must be properly Cra…"
click select "Select 2 Day Air LTL Standard 3 - 5 Day Less than Truckload Ocean TL Standard 3…"
click h3 "Bid Information"
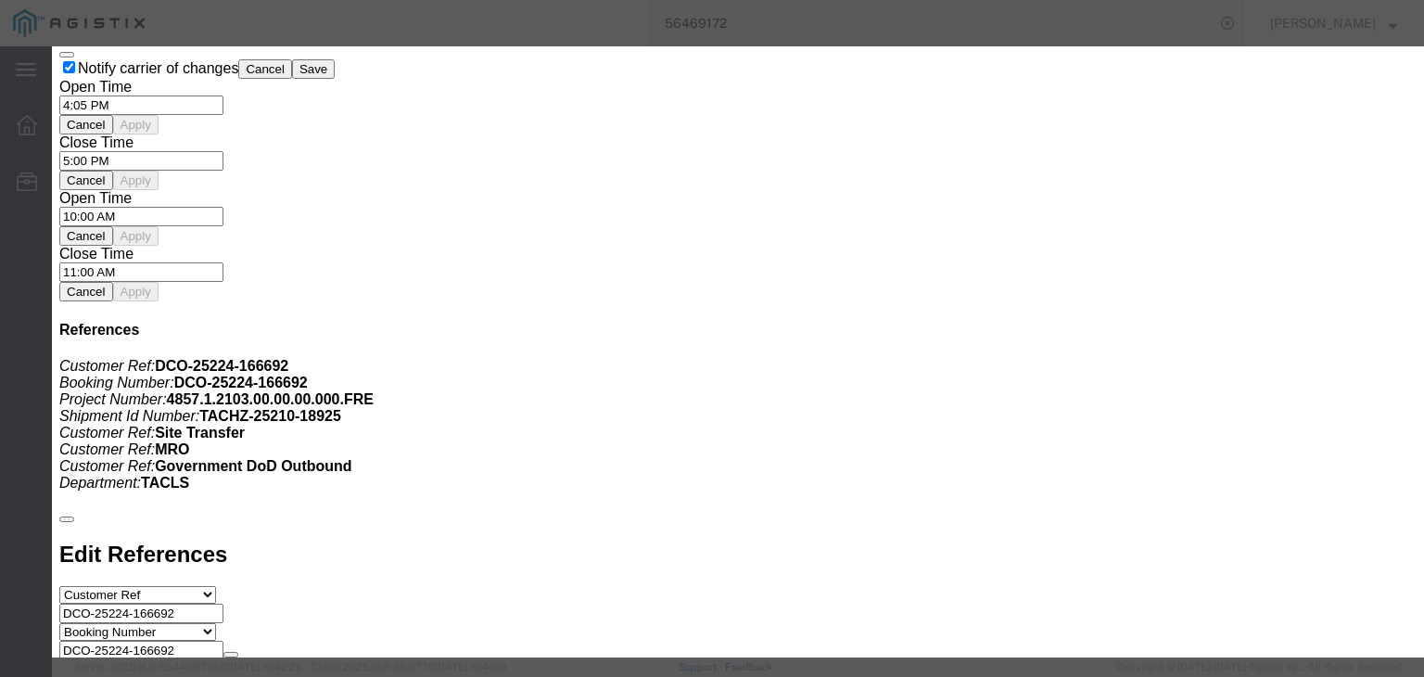
scroll to position [401, 0]
drag, startPoint x: 438, startPoint y: 291, endPoint x: 422, endPoint y: 279, distance: 19.8
drag, startPoint x: 422, startPoint y: 279, endPoint x: 407, endPoint y: 275, distance: 15.3
click textarea "Airline will require pics to confirm loadability and cargo must be properly Cra…"
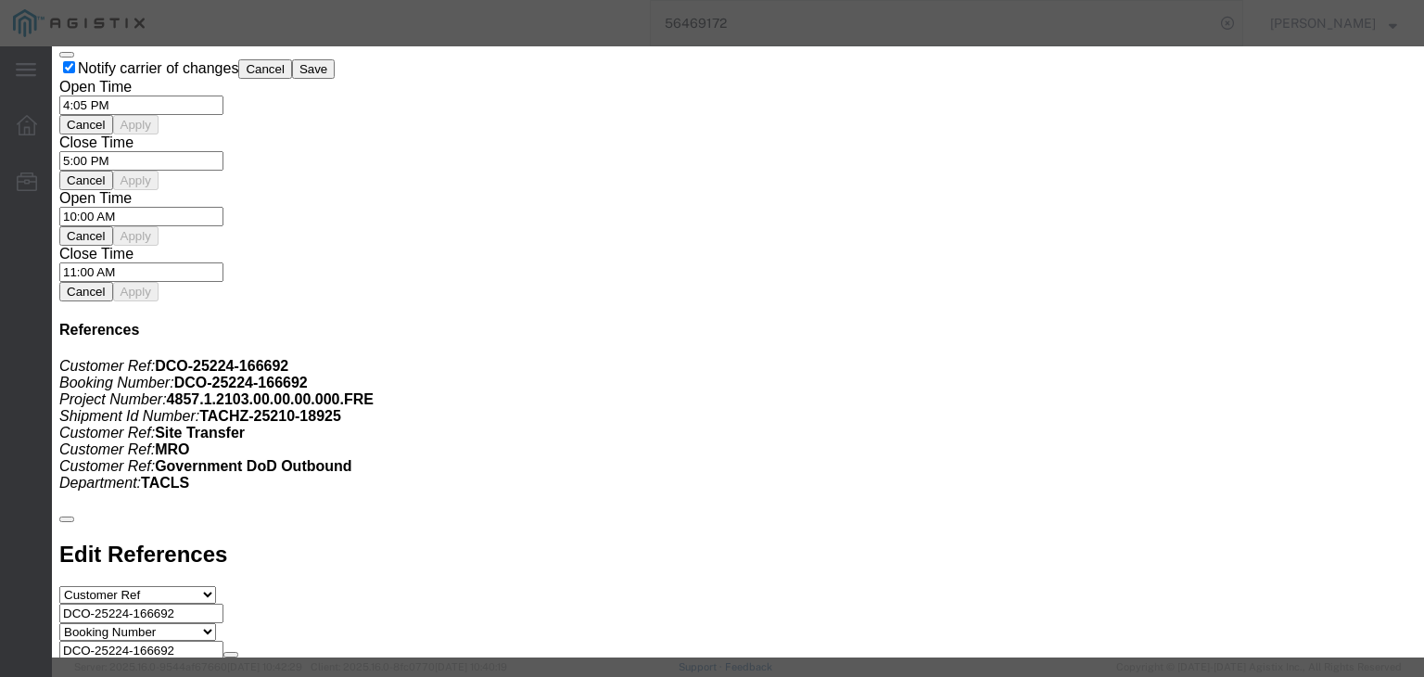
click button "Submit"
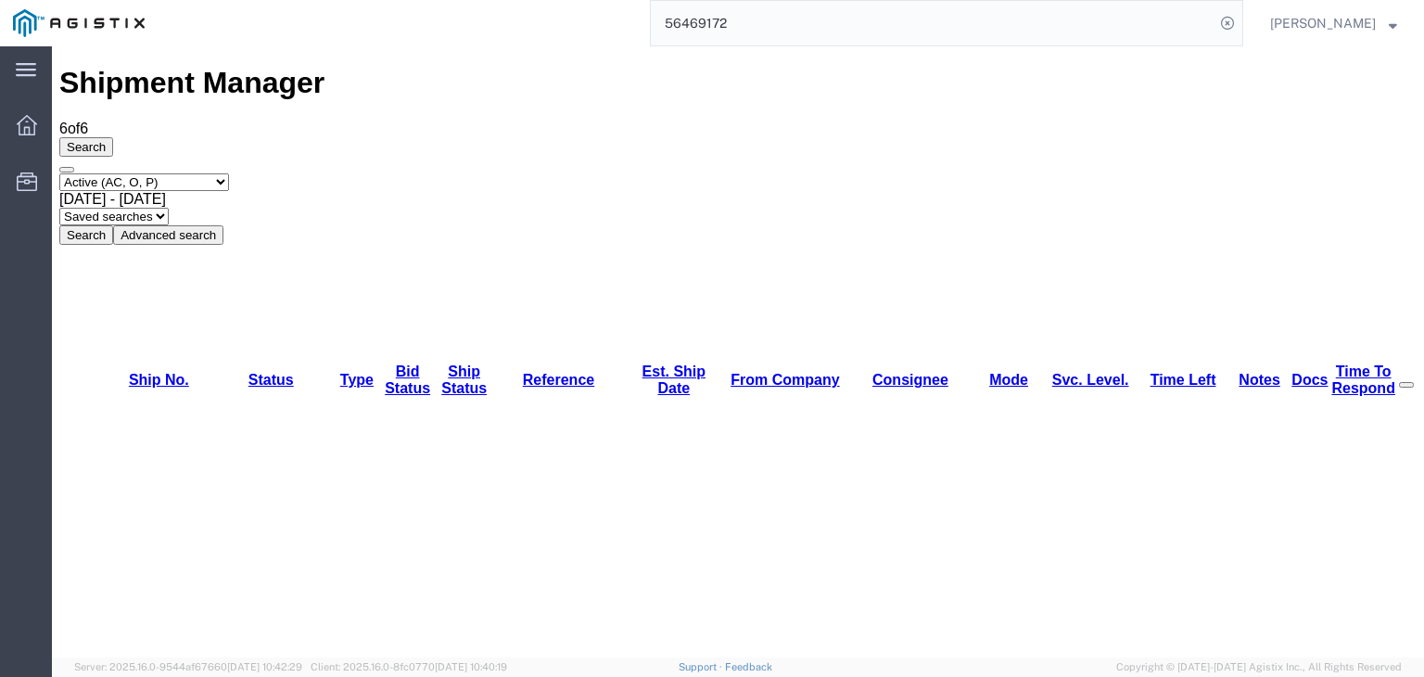
drag, startPoint x: 160, startPoint y: 182, endPoint x: 201, endPoint y: 178, distance: 41.0
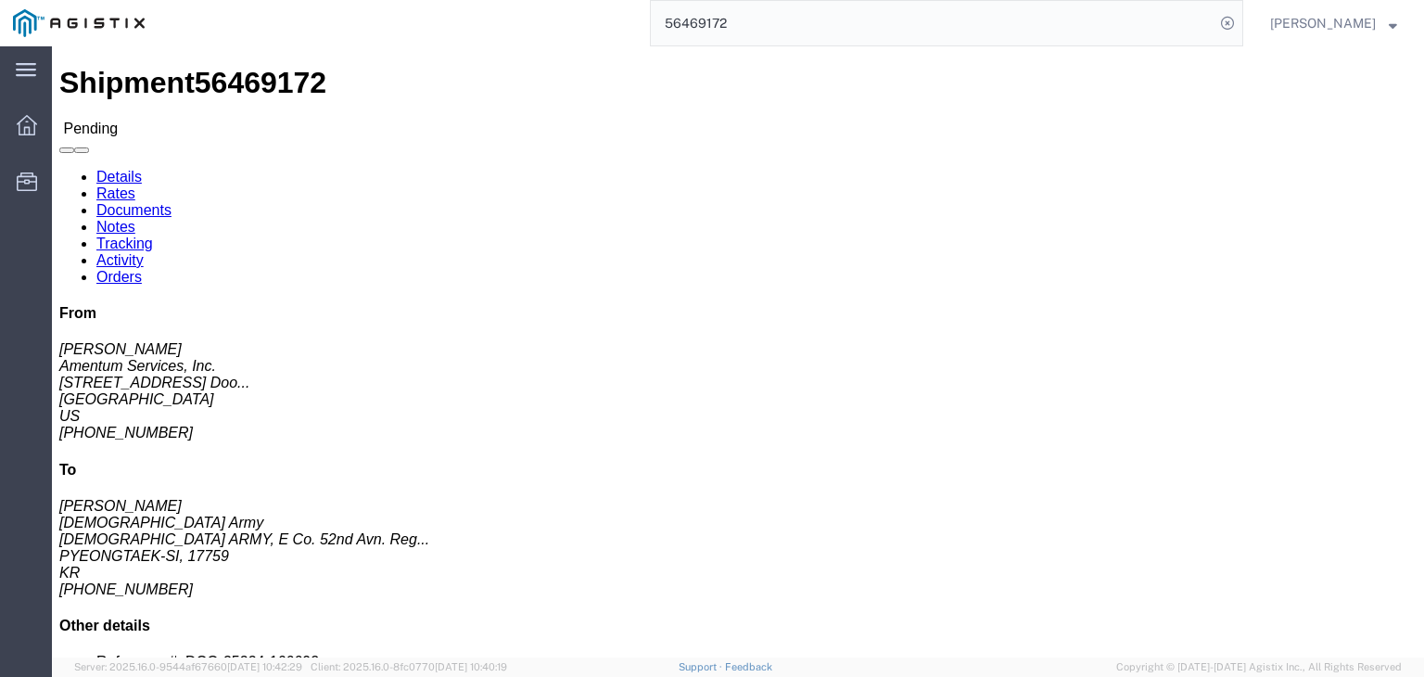
click link "Rates"
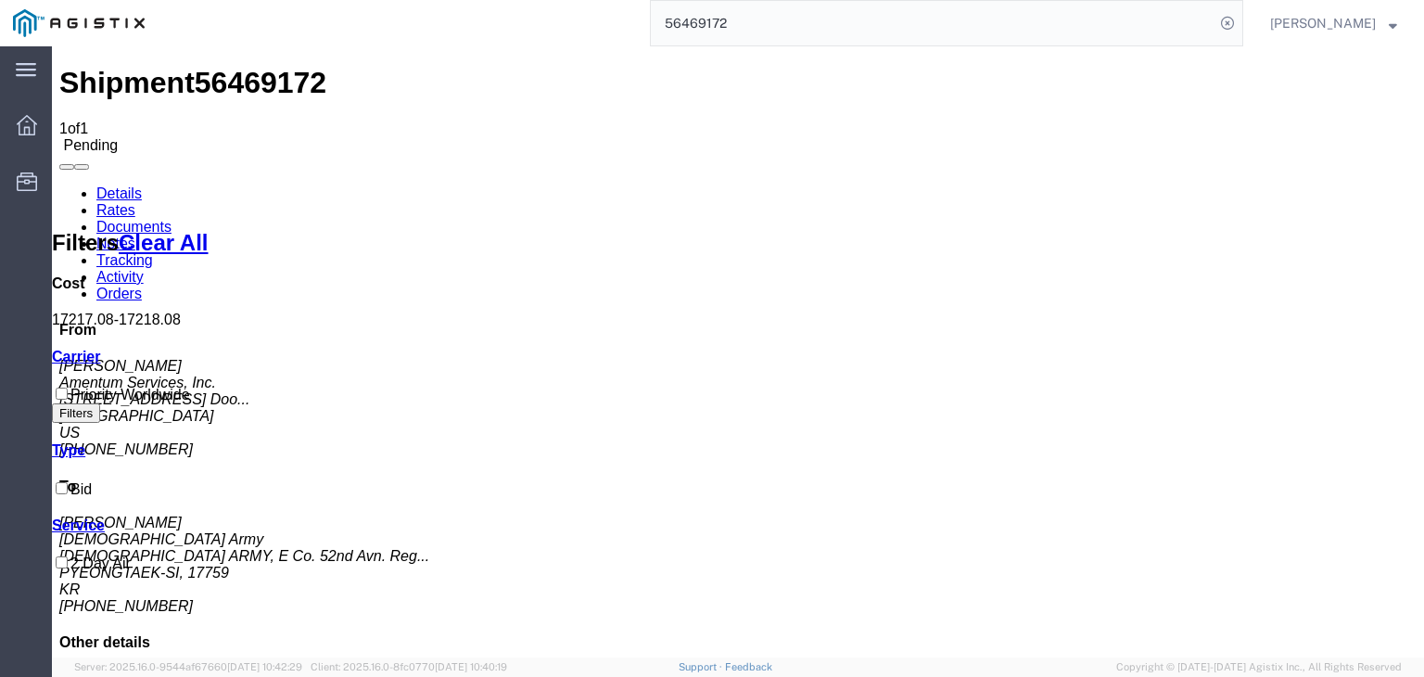
click at [172, 219] on link "Documents" at bounding box center [133, 227] width 75 height 16
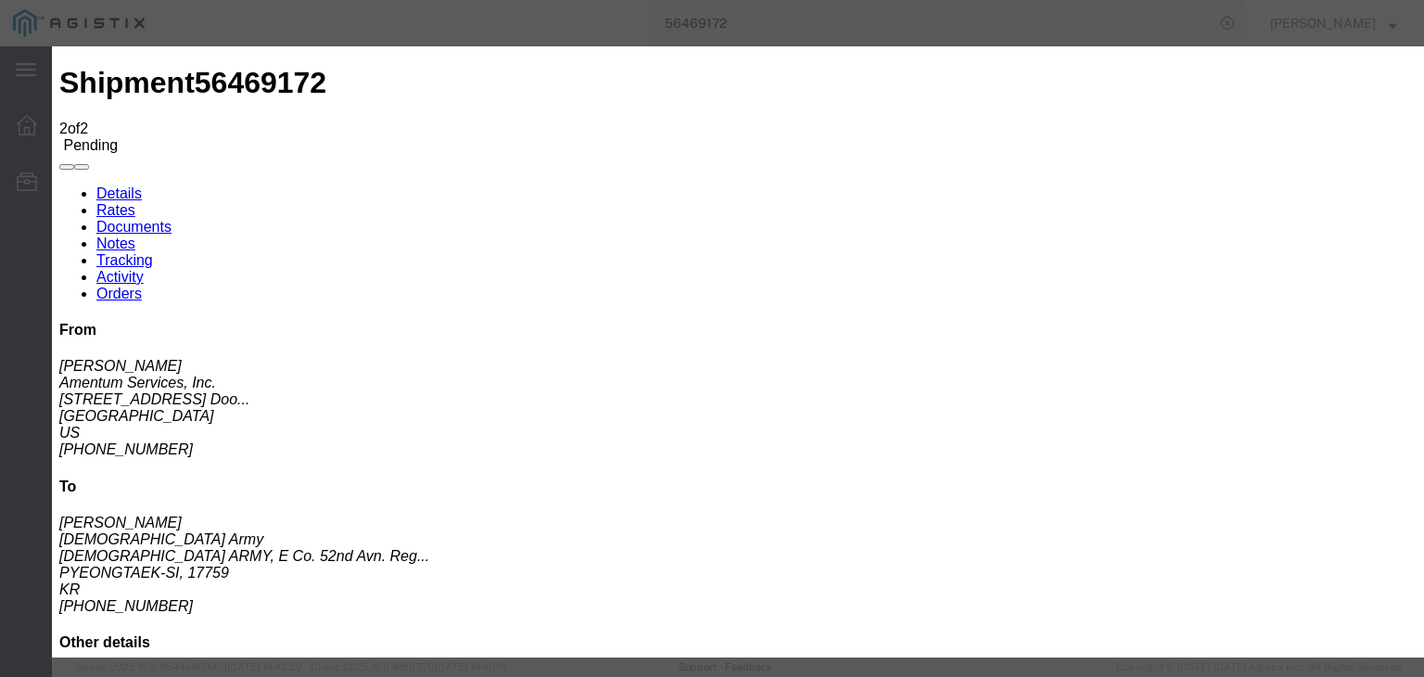
type input "C:\fakepath\Priority Worldwide Quote - 221170 - AMENTUM.pdf"
type input "221170"
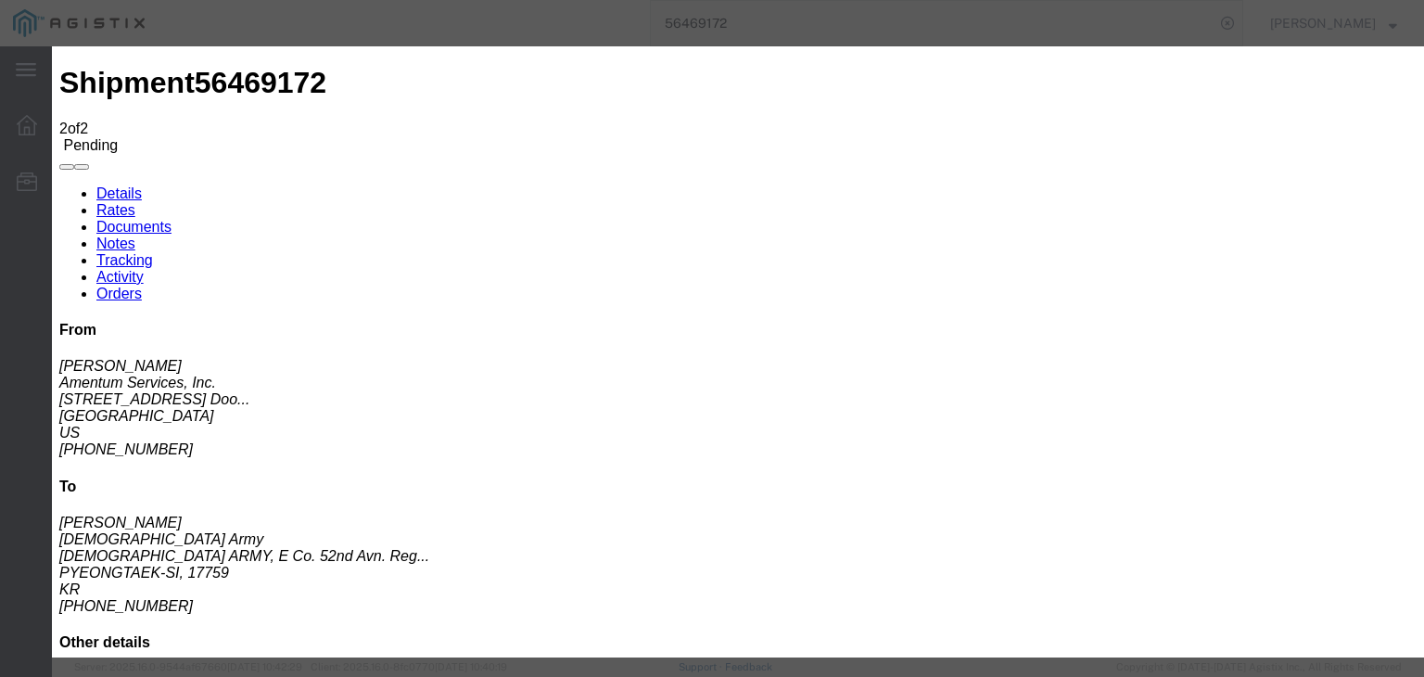
select select
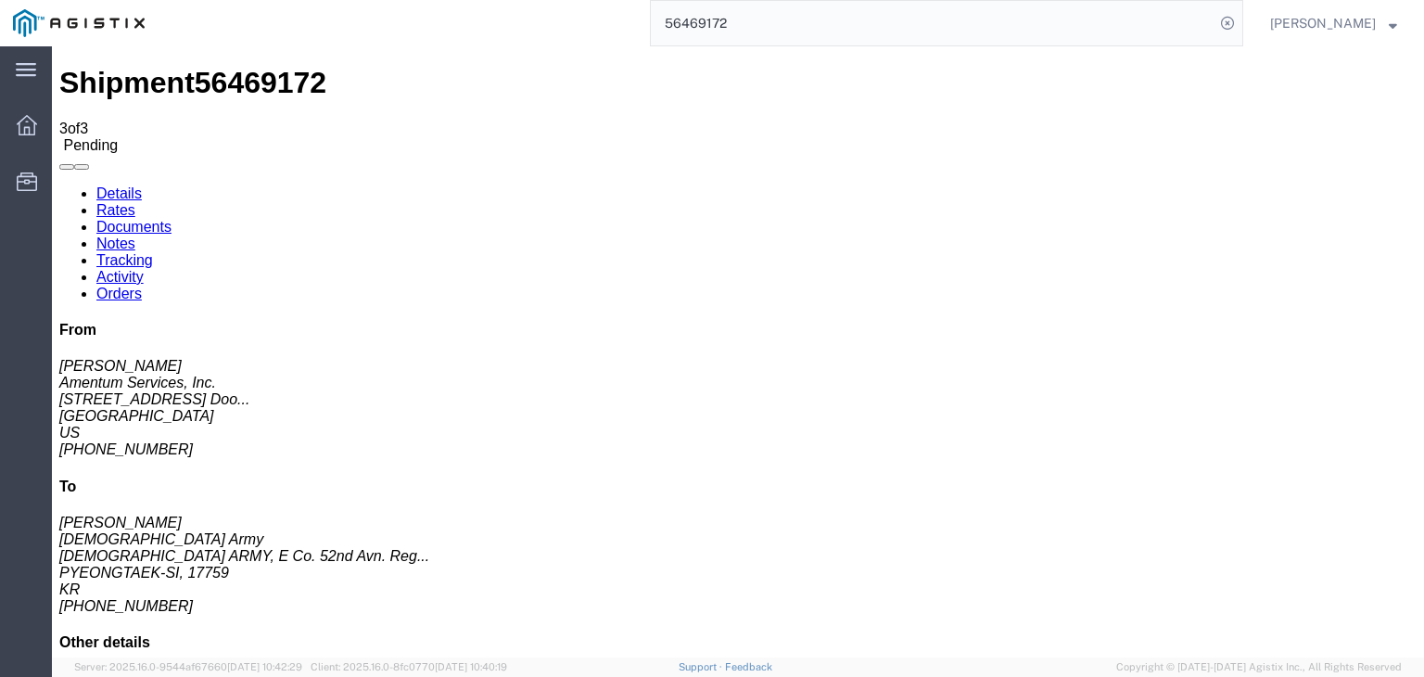
click at [67, 167] on span at bounding box center [67, 167] width 0 height 0
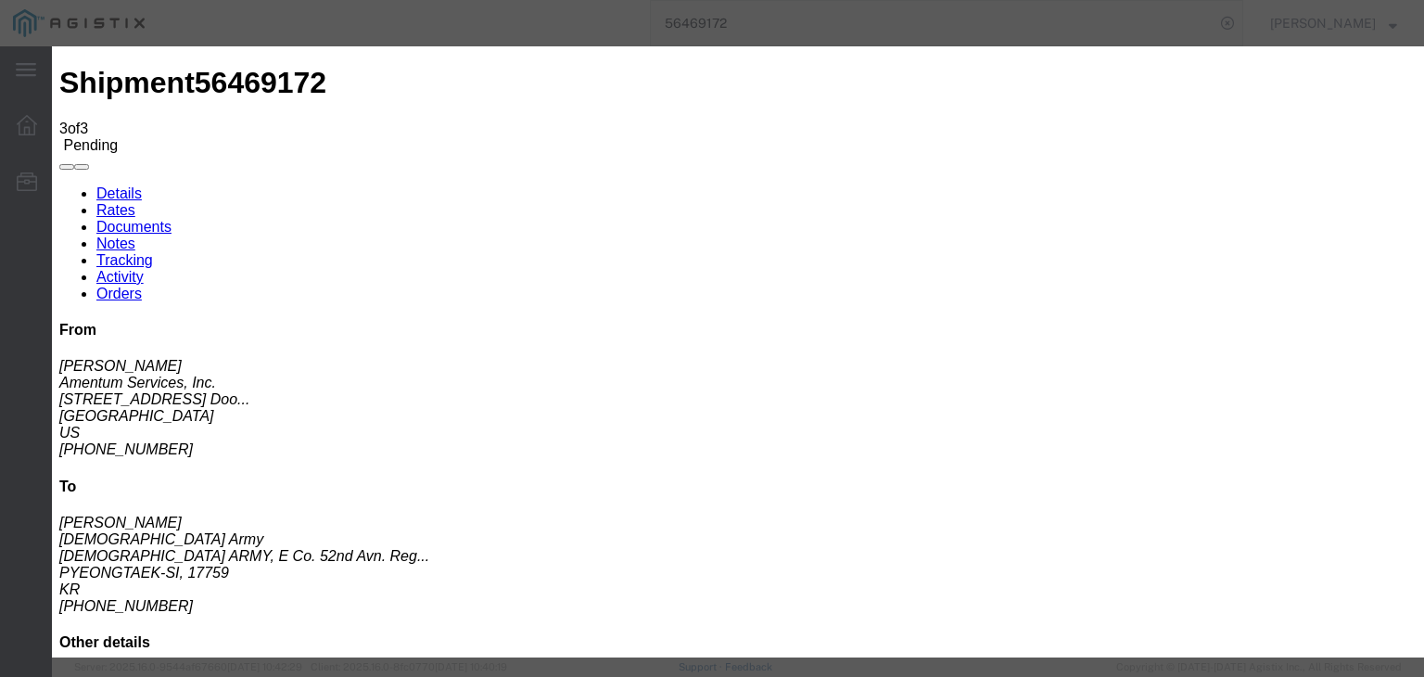
type input "[EMAIL_ADDRESS][DOMAIN_NAME]"
checkbox input "true"
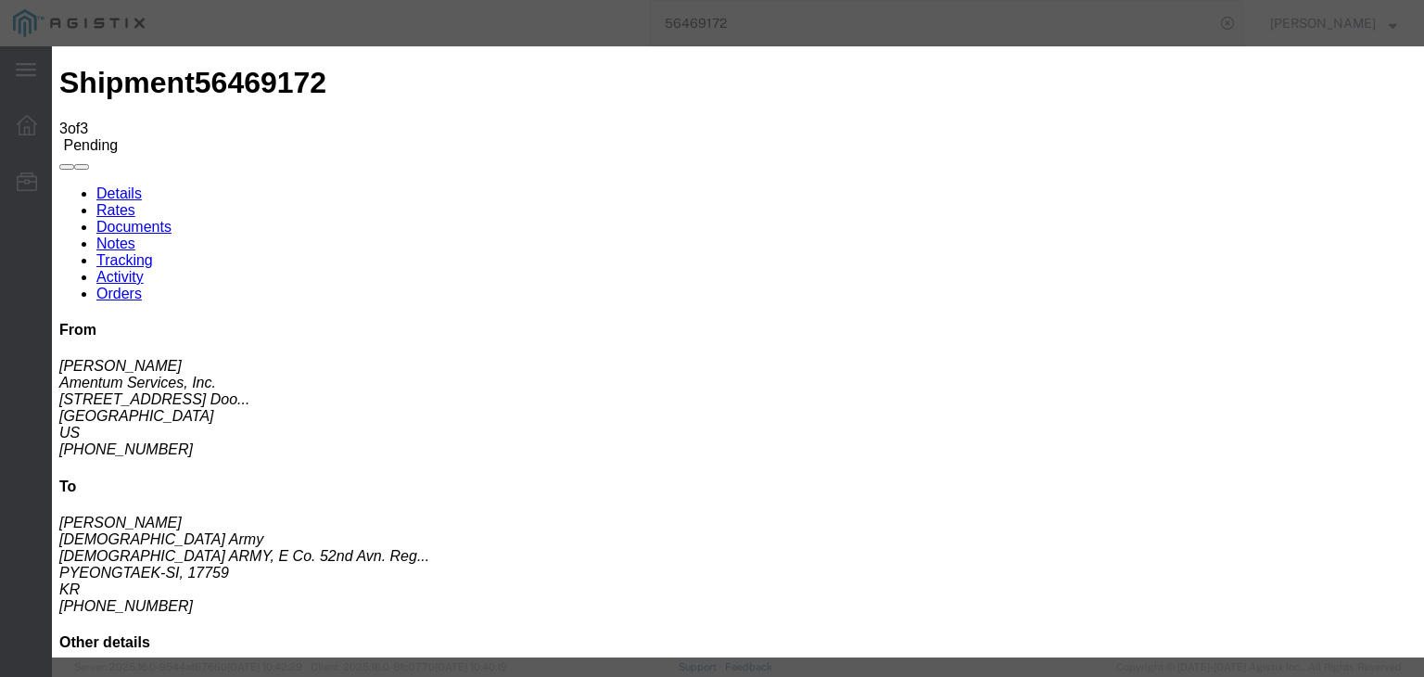
checkbox input "true"
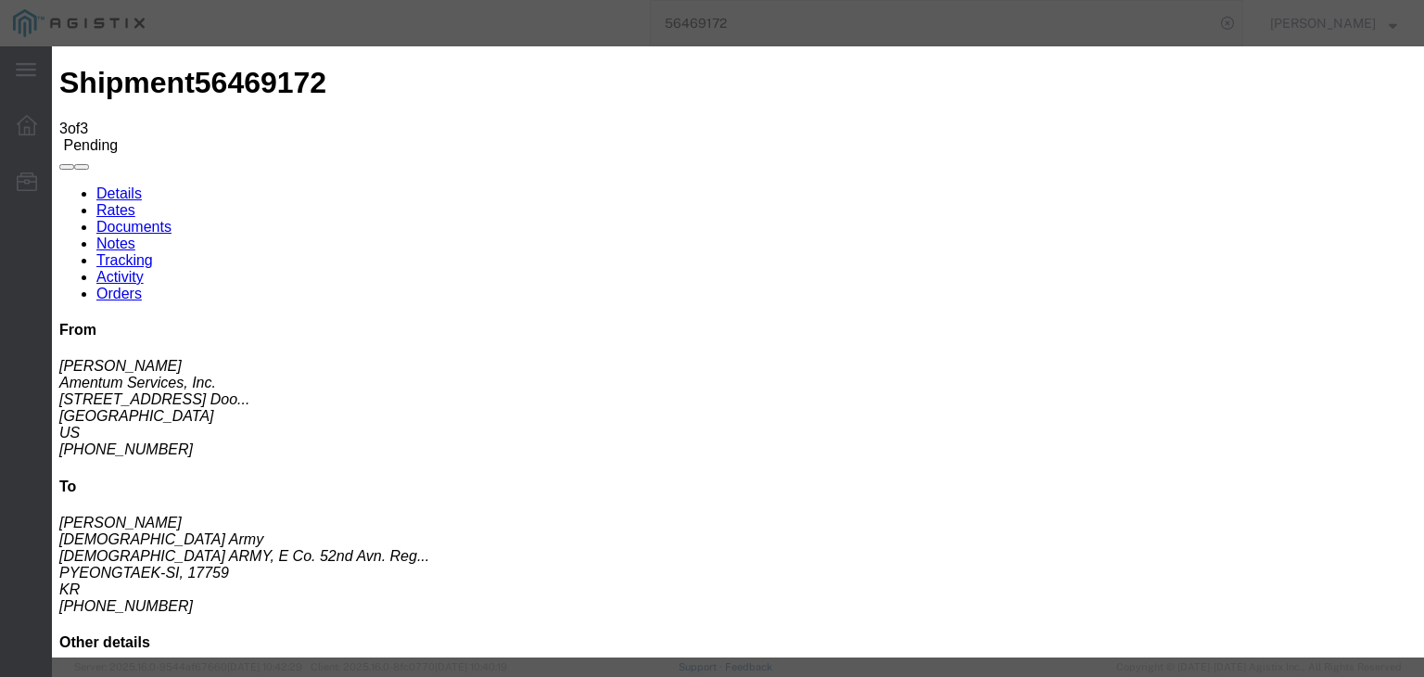
type textarea "SUBMITTED BY [PERSON_NAME]"
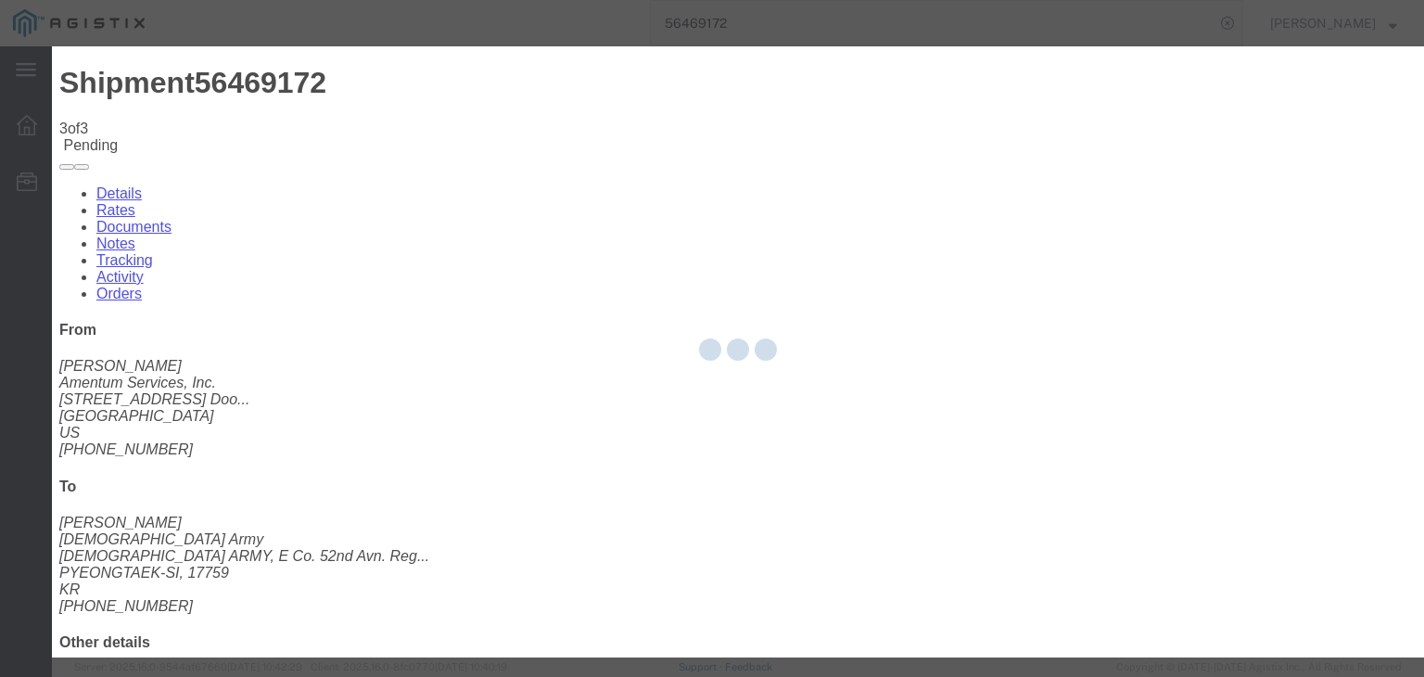
checkbox input "false"
